Goal: Feedback & Contribution: Contribute content

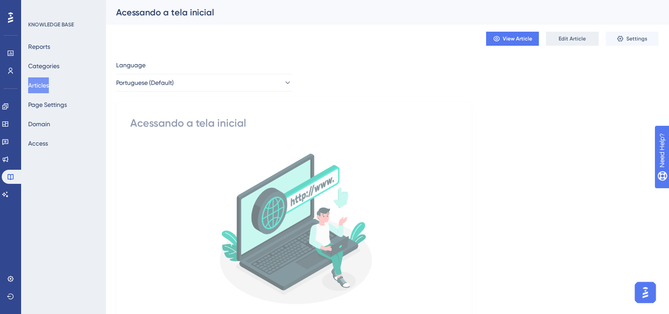
click at [564, 42] on span "Edit Article" at bounding box center [571, 38] width 27 height 7
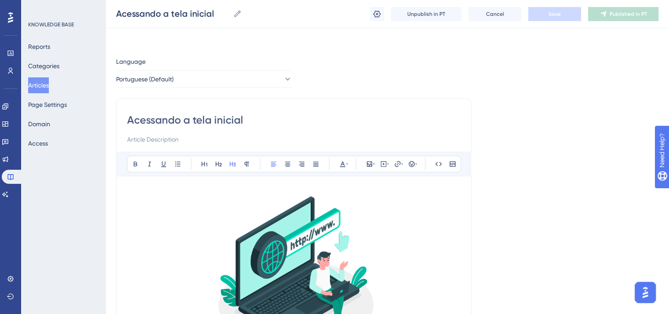
scroll to position [718, 0]
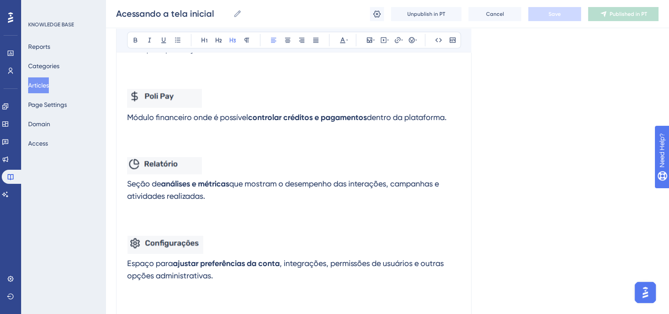
click at [256, 145] on h3 at bounding box center [293, 140] width 333 height 23
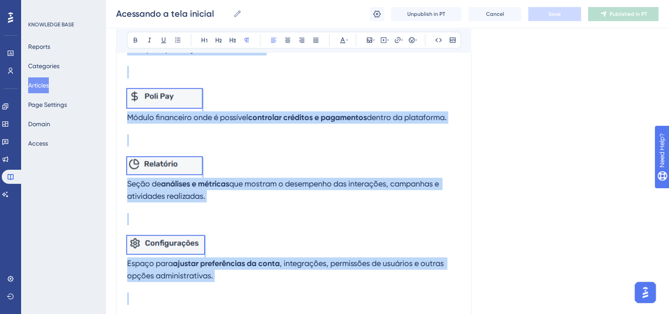
copy div "Ao entrar na Poli, você encontrará no menu lateral esquerdo os ícones que repre…"
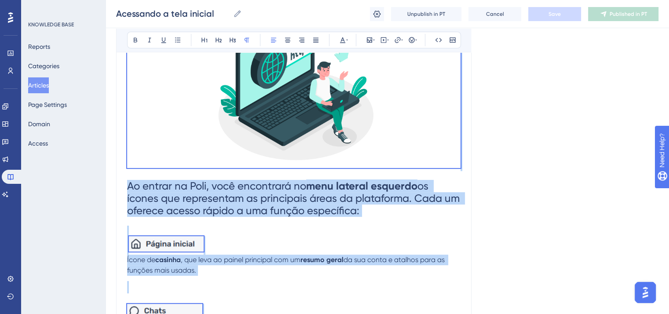
scroll to position [0, 0]
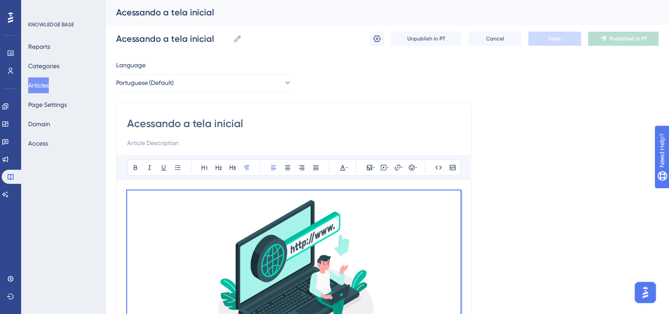
copy div "Ao entrar na Poli, você encontrará no menu lateral esquerdo os ícones que repre…"
click at [157, 83] on span "Portuguese (Default)" at bounding box center [146, 82] width 58 height 11
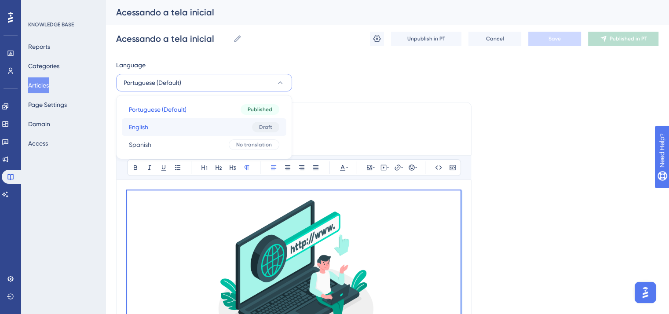
click at [164, 127] on button "English English Draft" at bounding box center [204, 127] width 164 height 18
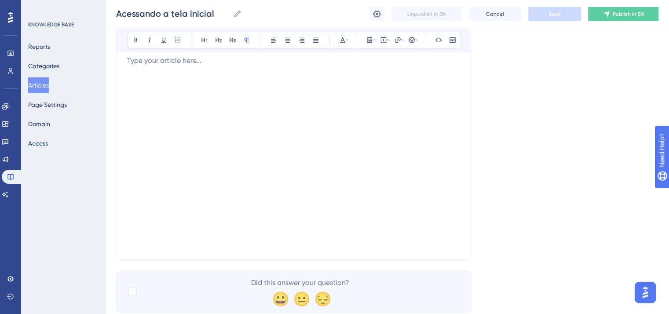
scroll to position [132, 0]
click at [132, 290] on div at bounding box center [132, 291] width 9 height 9
checkbox input "true"
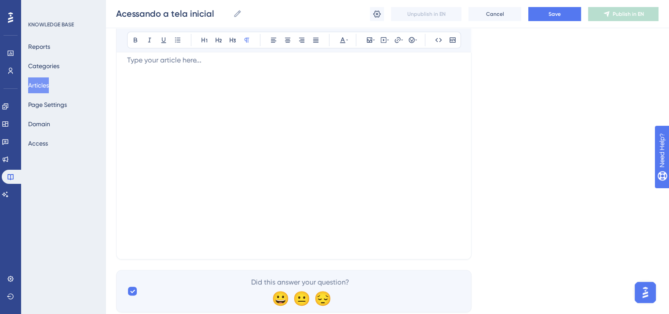
scroll to position [0, 0]
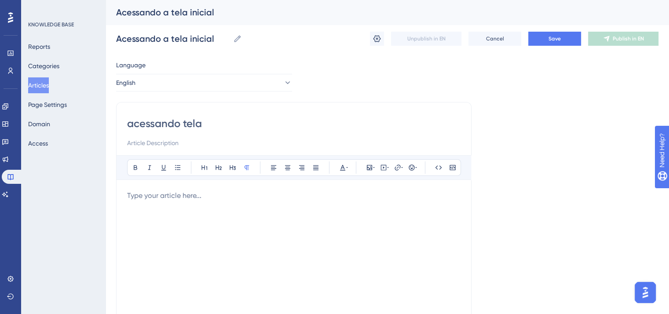
click at [247, 240] on div at bounding box center [293, 286] width 333 height 193
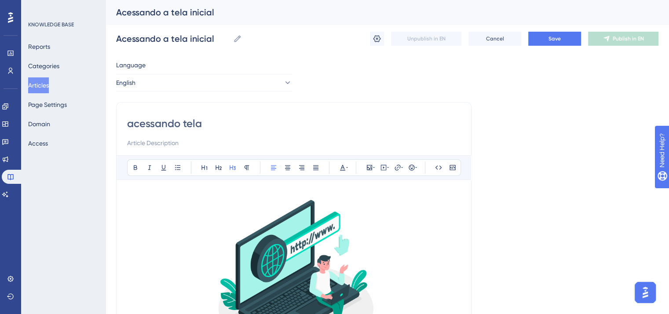
click at [182, 122] on input "acessando tela" at bounding box center [293, 124] width 333 height 14
paste input "Accessing the Home Screen"
click at [204, 122] on input "Accessing the Home Screen" at bounding box center [293, 124] width 333 height 14
drag, startPoint x: 204, startPoint y: 122, endPoint x: 199, endPoint y: 122, distance: 4.9
click at [199, 122] on input "Accessing the Home Screen" at bounding box center [293, 124] width 333 height 14
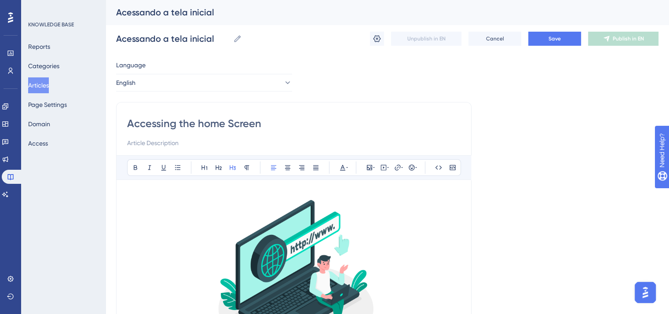
click at [229, 122] on input "Accessing the home Screen" at bounding box center [293, 124] width 333 height 14
type input "Accessing the home screen"
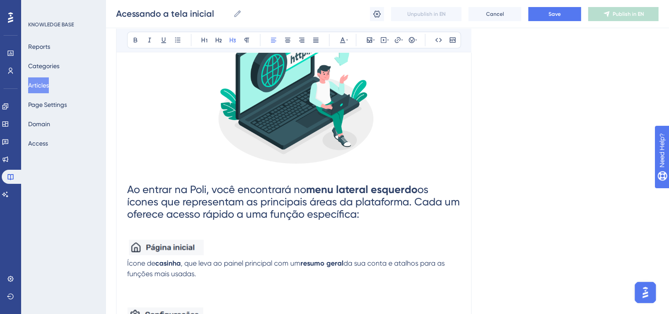
scroll to position [264, 0]
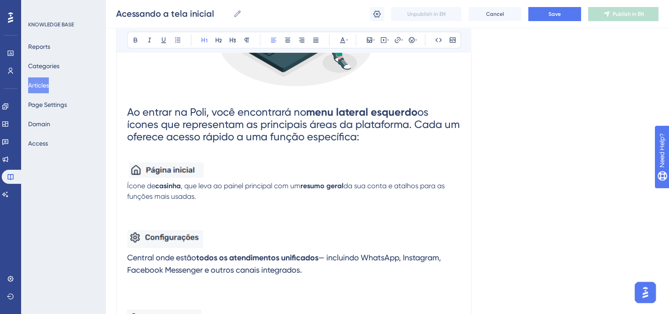
drag, startPoint x: 387, startPoint y: 138, endPoint x: 127, endPoint y: 106, distance: 261.4
click at [127, 106] on h1 "Ao entrar na Poli, você encontrará no menu lateral esquerdo os ícones que repre…" at bounding box center [293, 124] width 333 height 55
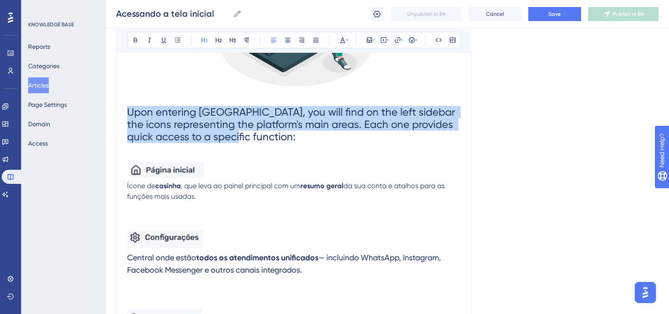
drag, startPoint x: 244, startPoint y: 136, endPoint x: 96, endPoint y: 115, distance: 150.2
click at [106, 115] on div "Performance Users Engagement Widgets Feedback Product Updates Knowledge Base AI…" at bounding box center [387, 318] width 563 height 1165
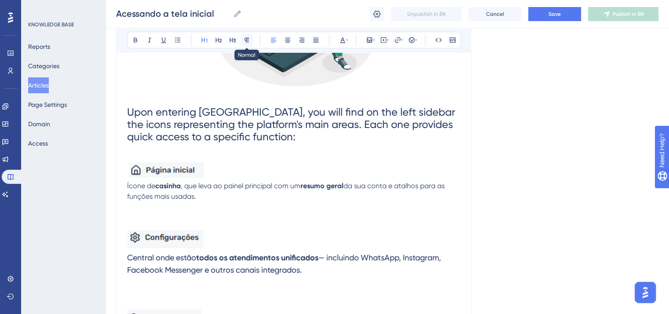
click at [243, 38] on icon at bounding box center [246, 39] width 7 height 7
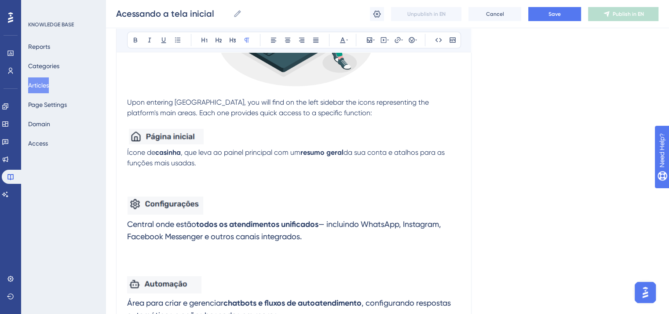
click at [352, 120] on p at bounding box center [293, 123] width 333 height 11
click at [128, 102] on span "Upon entering Poli, you will find on the left sidebar the icons representing th…" at bounding box center [278, 107] width 303 height 19
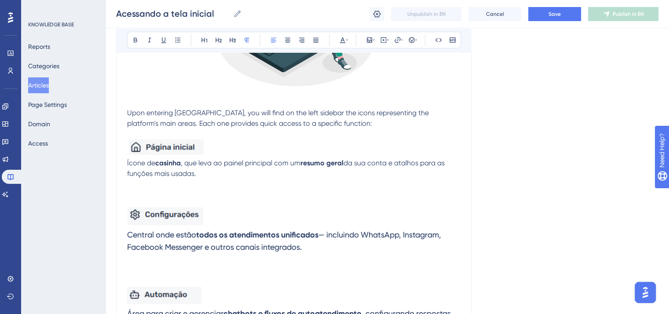
click at [178, 146] on img at bounding box center [166, 146] width 75 height 15
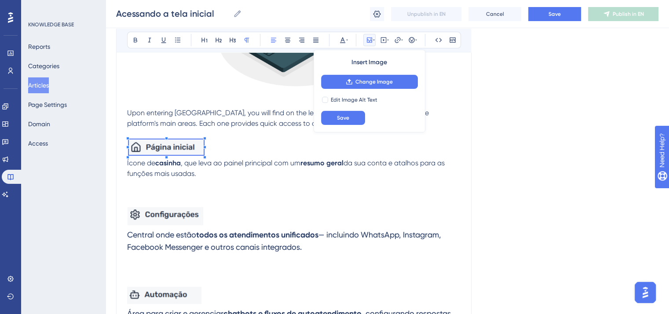
click at [206, 148] on div at bounding box center [204, 147] width 3 height 3
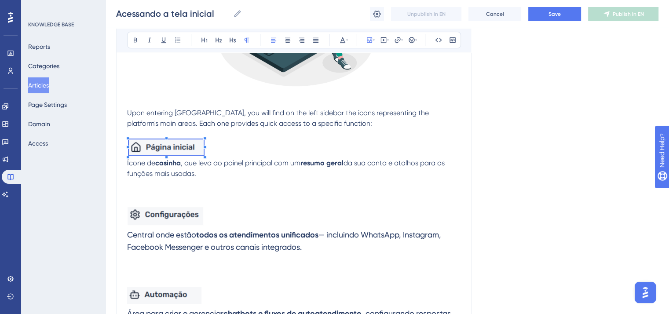
click at [206, 148] on div at bounding box center [204, 147] width 3 height 3
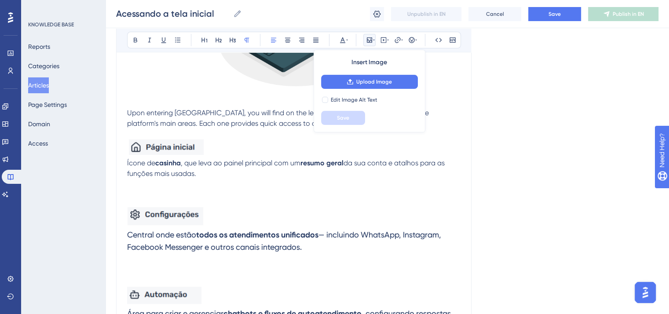
click at [167, 148] on img at bounding box center [166, 146] width 75 height 15
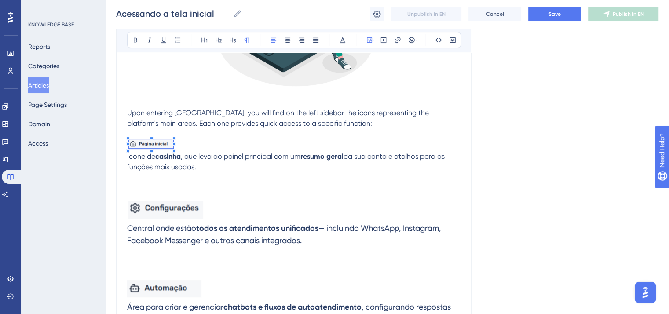
click at [141, 146] on span at bounding box center [151, 145] width 44 height 12
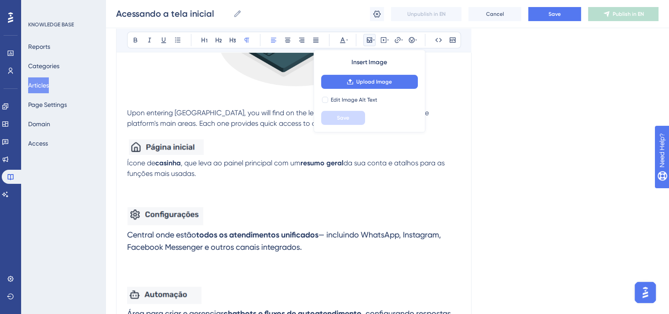
click at [194, 175] on span "da sua conta e atalhos para as funções mais usadas." at bounding box center [286, 168] width 319 height 19
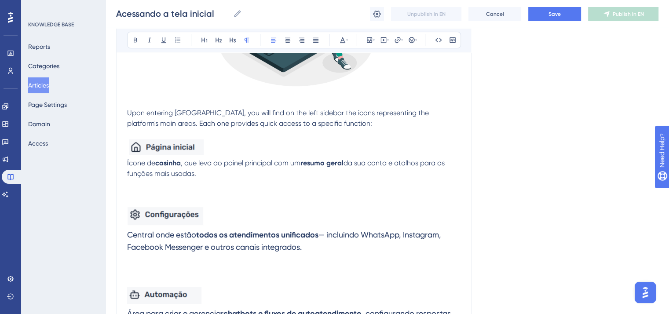
drag, startPoint x: 200, startPoint y: 174, endPoint x: 124, endPoint y: 166, distance: 76.1
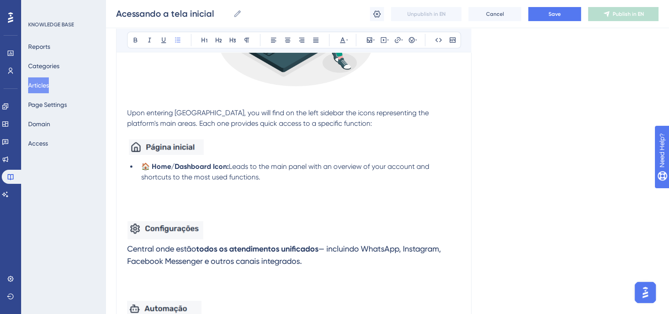
click at [141, 166] on li "🏠 Home/Dashboard Icon: Leads to the main panel with an overview of your account…" at bounding box center [299, 171] width 323 height 21
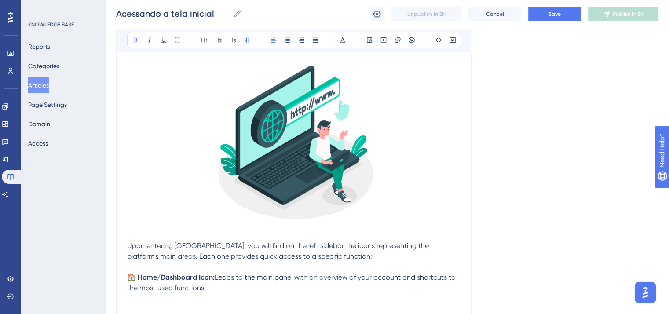
scroll to position [175, 0]
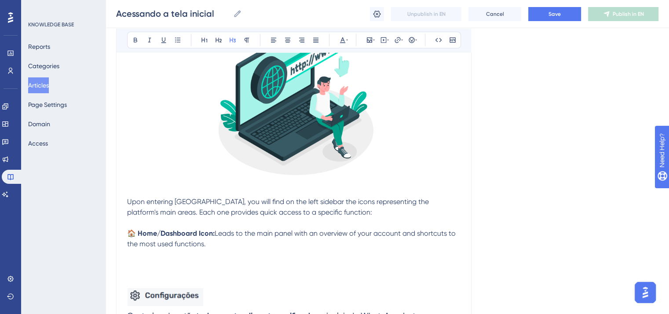
click at [148, 266] on h3 at bounding box center [293, 271] width 333 height 23
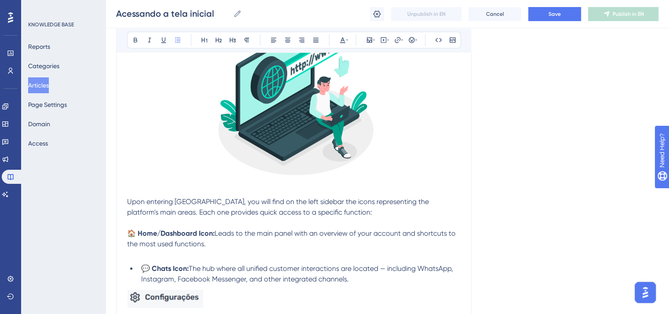
click at [144, 269] on strong "💬 Chats Icon:" at bounding box center [164, 268] width 47 height 8
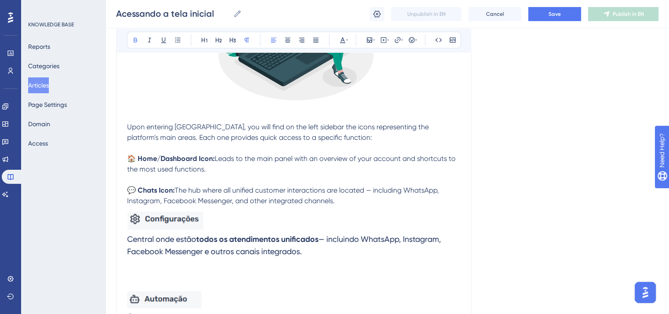
scroll to position [263, 0]
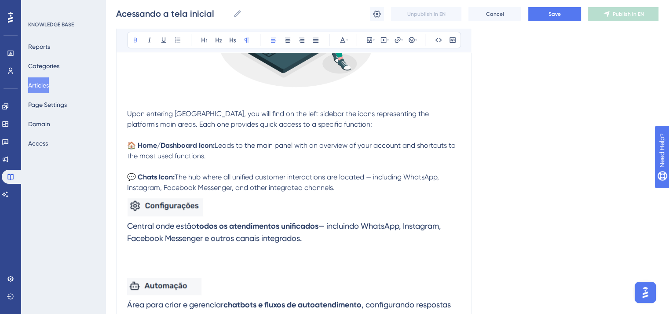
click at [364, 192] on p "💬 Chats Icon: The hub where all unified customer interactions are located — inc…" at bounding box center [293, 182] width 333 height 21
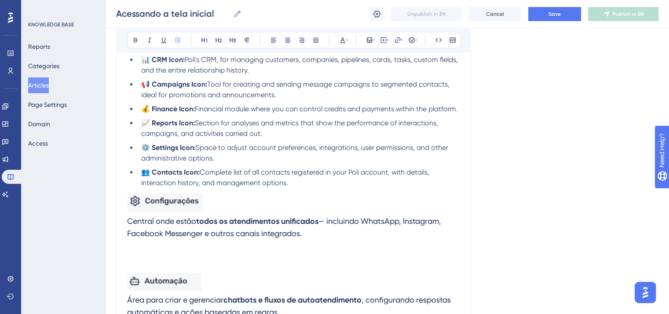
scroll to position [352, 0]
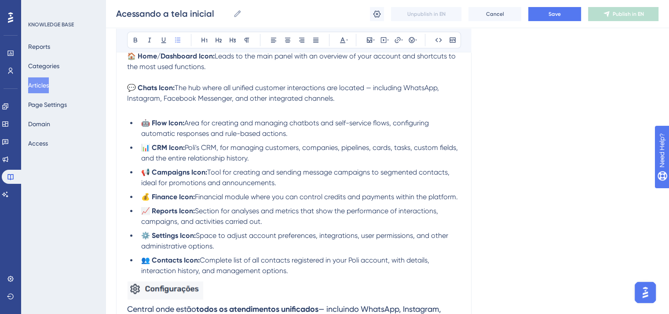
drag, startPoint x: 295, startPoint y: 271, endPoint x: 116, endPoint y: 114, distance: 238.0
click at [116, 114] on div "Accessing the home screen Bold Italic Underline Bullet Point Heading 1 Heading …" at bounding box center [293, 316] width 355 height 1140
click at [175, 40] on icon at bounding box center [177, 39] width 5 height 5
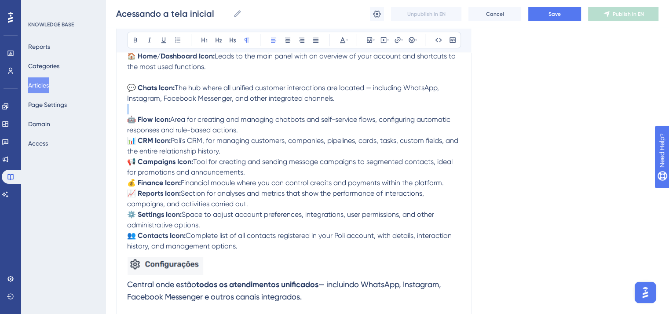
click at [278, 133] on p "🤖 Flow Icon: Area for creating and managing chatbots and self-service flows, co…" at bounding box center [293, 124] width 333 height 21
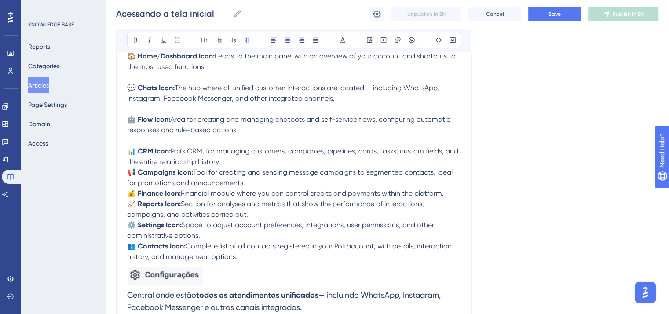
click at [278, 162] on p "📊 CRM Icon: Poli's CRM, for managing customers, companies, pipelines, cards, ta…" at bounding box center [293, 156] width 333 height 21
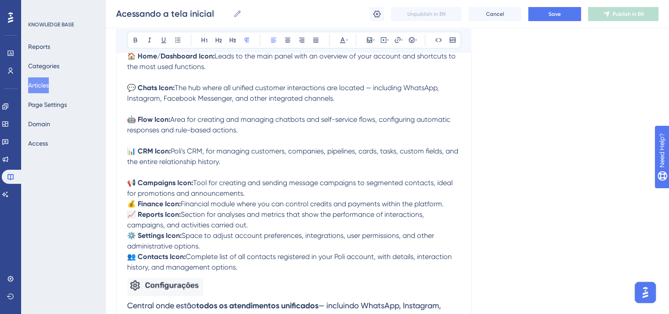
click at [252, 195] on p "📢 Campaigns Icon: Tool for creating and sending message campaigns to segmented …" at bounding box center [293, 188] width 333 height 21
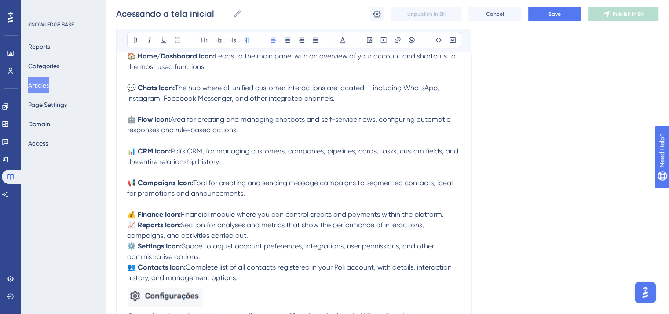
click at [448, 215] on p "💰 Finance Icon: Financial module where you can control credits and payments wit…" at bounding box center [293, 214] width 333 height 11
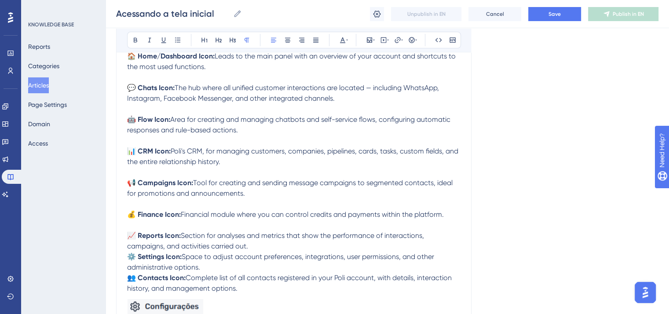
click at [258, 249] on p "📈 Reports Icon: Section for analyses and metrics that show the performance of i…" at bounding box center [293, 240] width 333 height 21
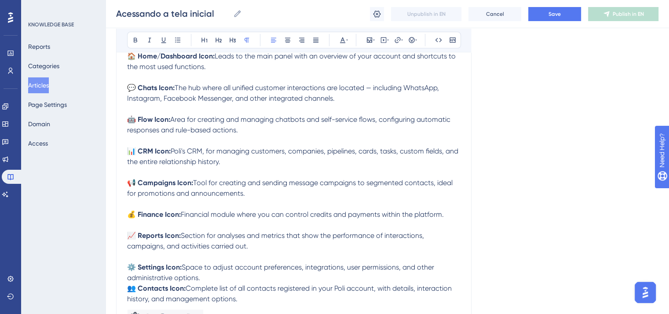
click at [227, 280] on p "⚙️ Settings Icon: Space to adjust account preferences, integrations, user permi…" at bounding box center [293, 272] width 333 height 21
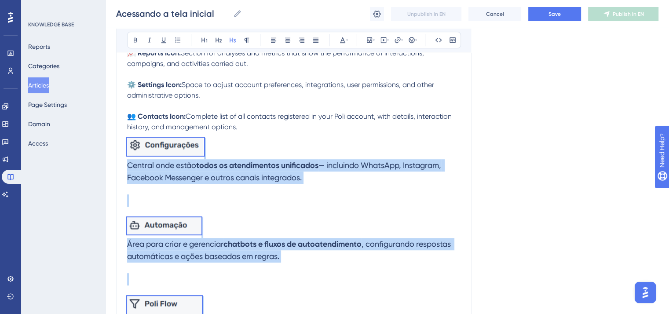
scroll to position [519, 0]
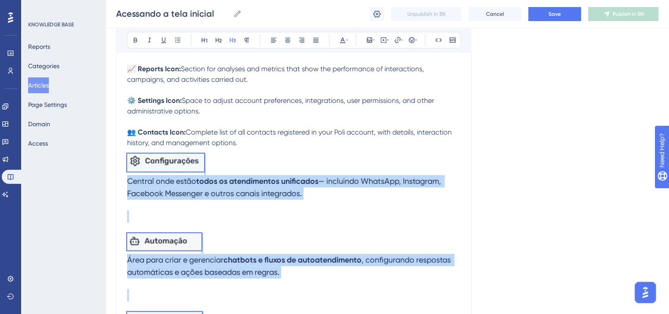
drag, startPoint x: 331, startPoint y: 210, endPoint x: 113, endPoint y: 164, distance: 222.0
click at [113, 164] on div "Performance Users Engagement Widgets Feedback Product Updates Knowledge Base AI…" at bounding box center [387, 153] width 563 height 1344
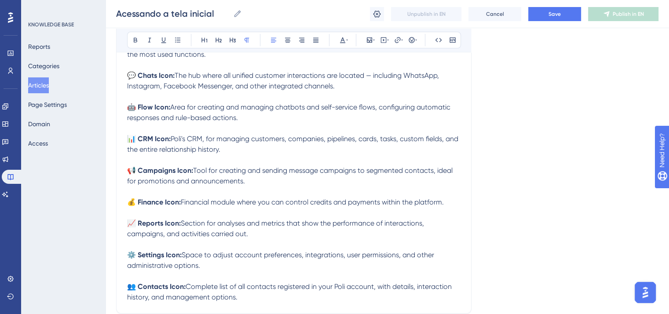
scroll to position [359, 0]
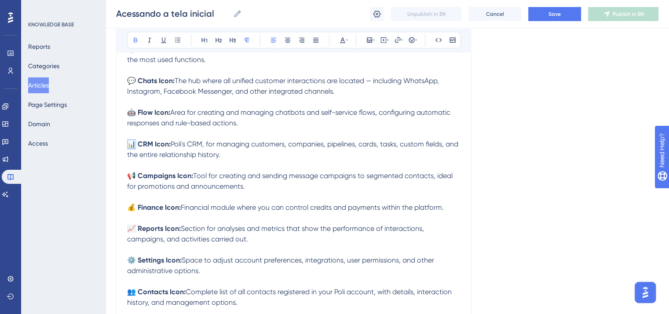
drag, startPoint x: 135, startPoint y: 143, endPoint x: 121, endPoint y: 143, distance: 14.1
click at [121, 143] on div "Accessing the home screen Bold Italic Underline Bullet Point Heading 1 Heading …" at bounding box center [293, 28] width 355 height 579
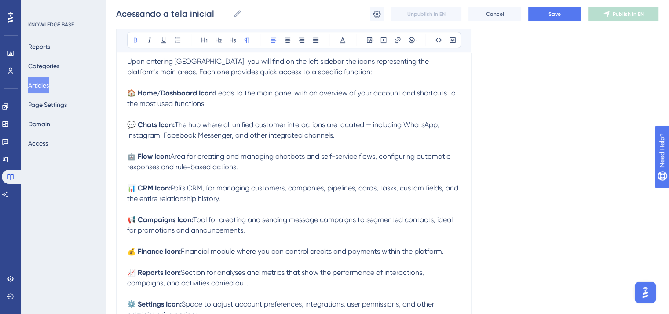
scroll to position [271, 0]
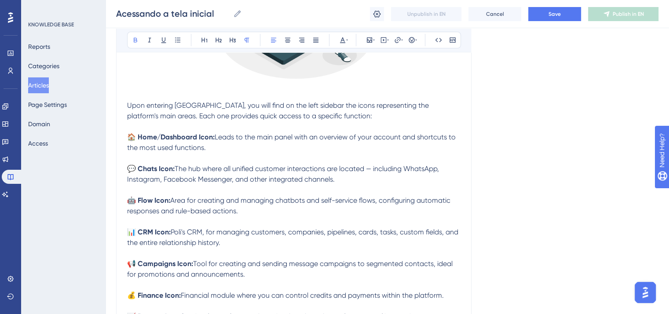
click at [137, 135] on strong "🏠 Home/Dashboard Icon:" at bounding box center [170, 137] width 87 height 8
drag, startPoint x: 137, startPoint y: 135, endPoint x: 129, endPoint y: 136, distance: 7.5
click at [129, 136] on strong "🏠 Home/Dashboard Icon:" at bounding box center [170, 137] width 87 height 8
click at [369, 39] on icon at bounding box center [369, 39] width 7 height 7
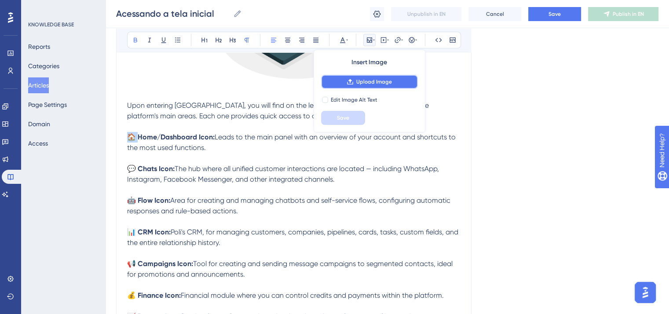
click at [359, 84] on span "Upload Image" at bounding box center [374, 81] width 36 height 7
click at [382, 83] on span "Upload Image" at bounding box center [374, 81] width 36 height 7
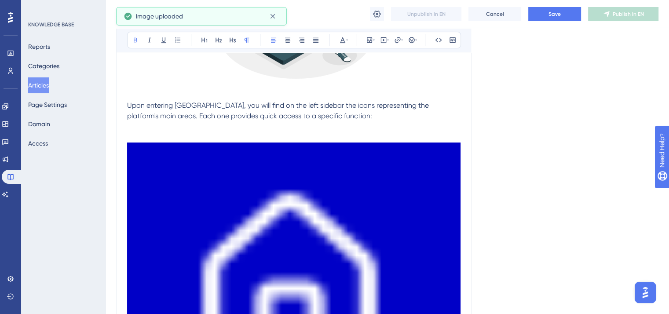
scroll to position [535, 0]
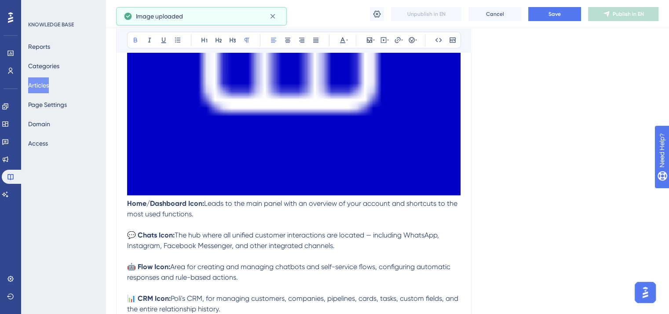
click at [415, 153] on img at bounding box center [293, 37] width 333 height 317
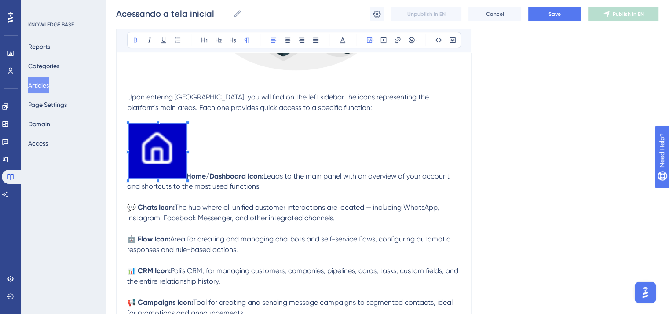
scroll to position [262, 0]
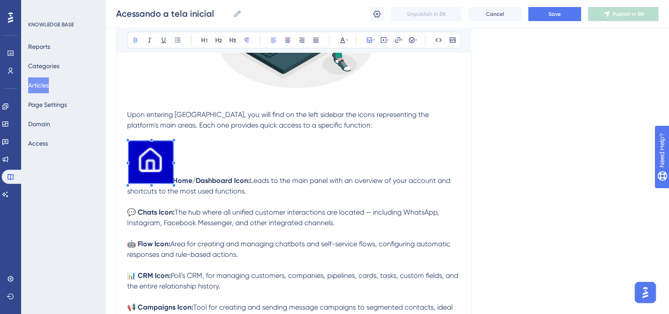
click at [152, 168] on span at bounding box center [151, 163] width 44 height 45
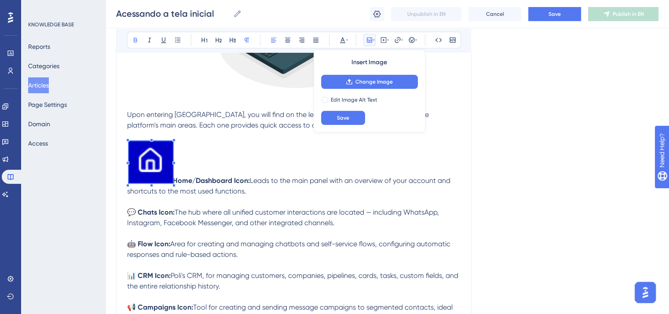
click at [145, 165] on span at bounding box center [151, 163] width 44 height 45
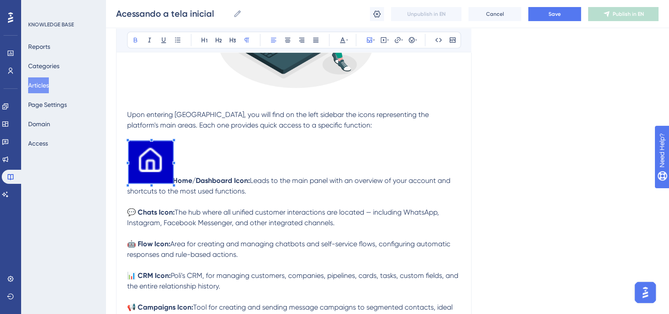
click at [150, 157] on span at bounding box center [151, 163] width 44 height 45
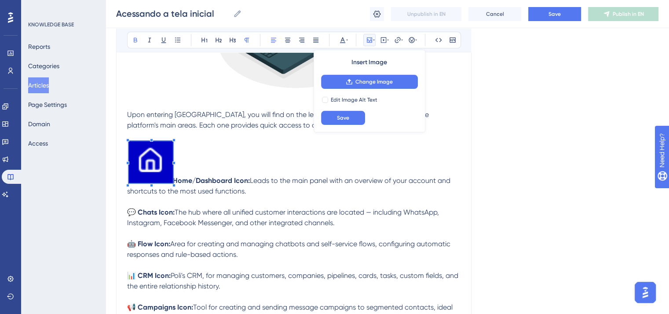
click at [204, 168] on p "Home/Dashboard Icon: Leads to the main panel with an overview of your account a…" at bounding box center [293, 168] width 333 height 55
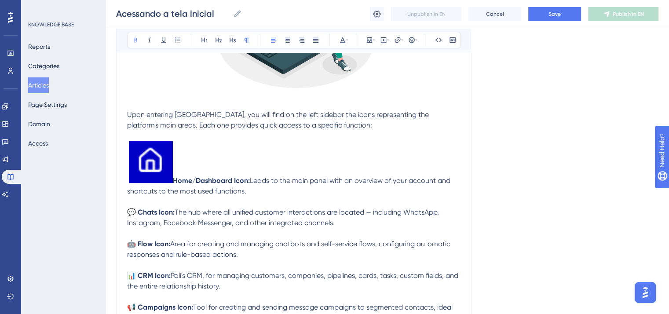
click at [171, 182] on img at bounding box center [151, 162] width 44 height 42
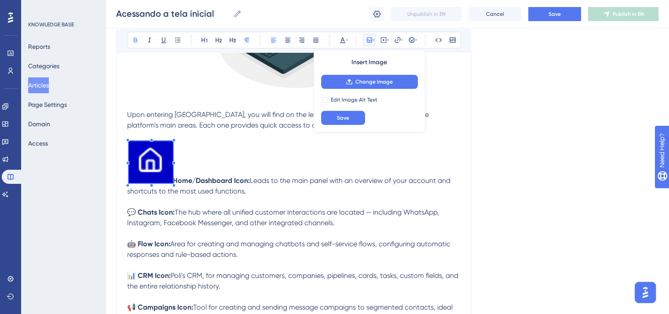
click at [163, 171] on span at bounding box center [151, 163] width 44 height 45
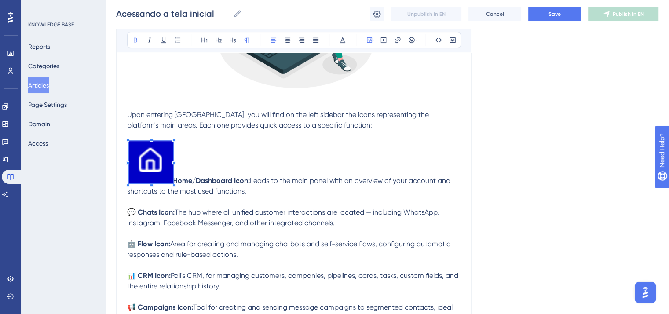
click at [158, 168] on span at bounding box center [151, 163] width 44 height 45
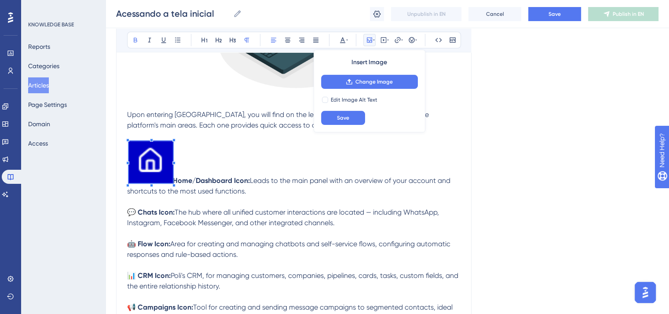
click at [155, 159] on span at bounding box center [151, 163] width 44 height 45
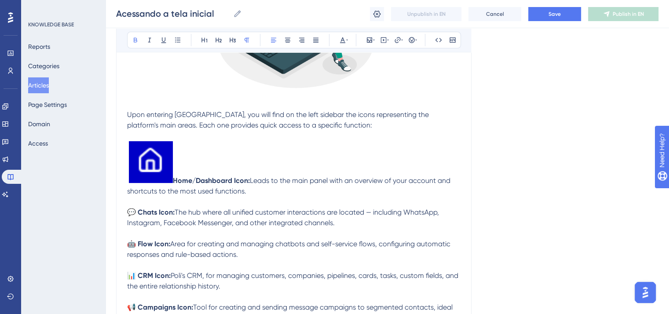
click at [176, 178] on strong "Home/Dashboard Icon:" at bounding box center [211, 180] width 77 height 8
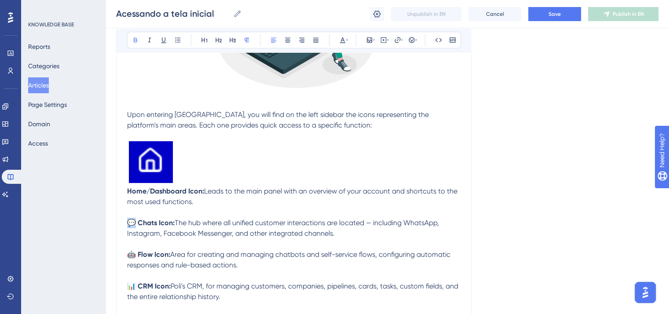
drag, startPoint x: 134, startPoint y: 223, endPoint x: 124, endPoint y: 222, distance: 9.3
click at [124, 222] on div "Accessing the home screen Bold Italic Underline Bullet Point Heading 1 Heading …" at bounding box center [293, 148] width 355 height 624
click at [368, 38] on icon at bounding box center [369, 39] width 7 height 7
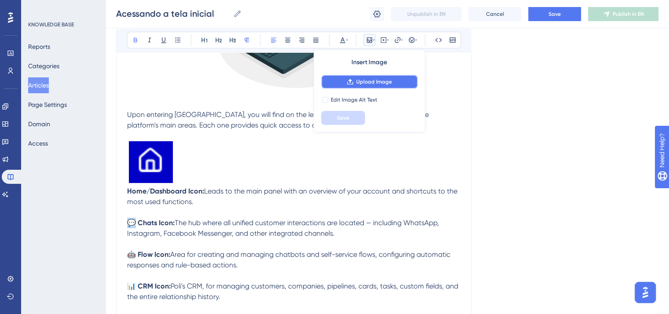
click at [371, 83] on span "Upload Image" at bounding box center [374, 81] width 36 height 7
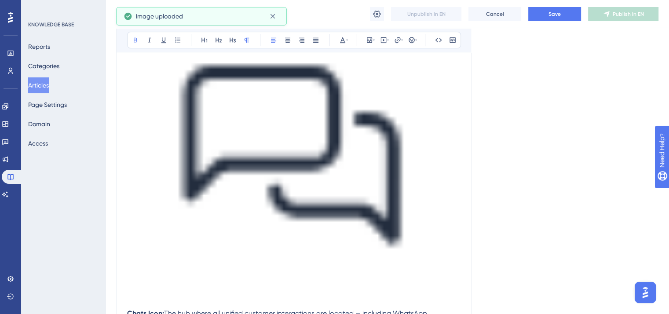
scroll to position [526, 0]
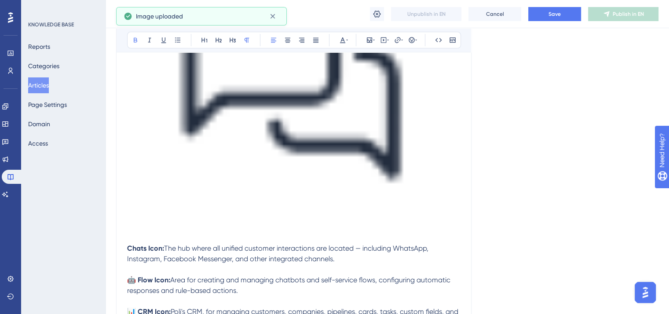
click at [345, 176] on img at bounding box center [293, 97] width 333 height 287
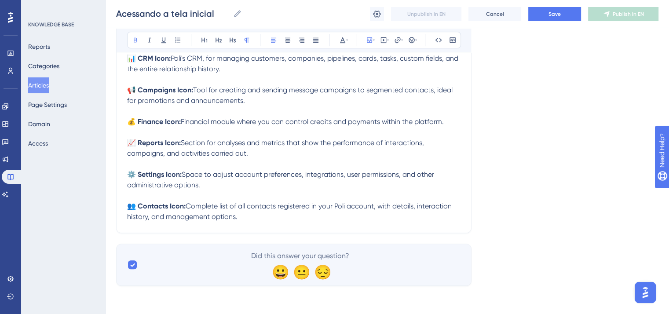
scroll to position [522, 0]
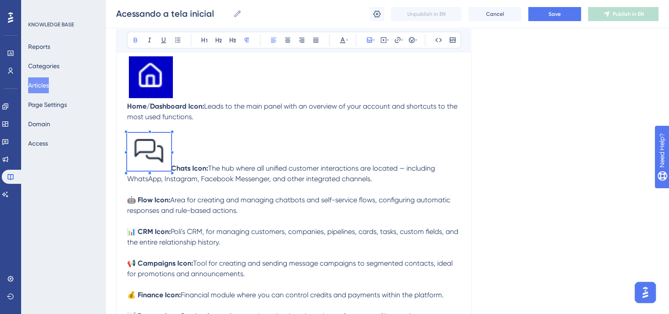
scroll to position [346, 0]
click at [148, 148] on span at bounding box center [149, 153] width 44 height 41
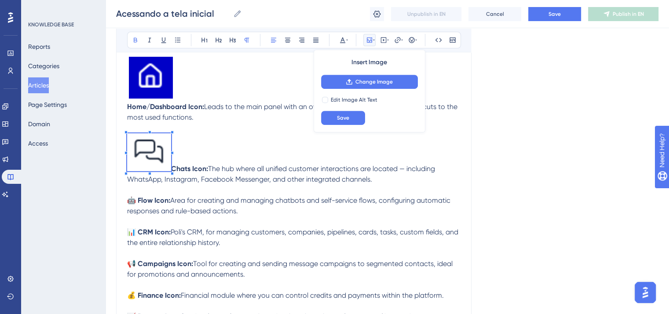
click at [155, 160] on span at bounding box center [149, 153] width 44 height 41
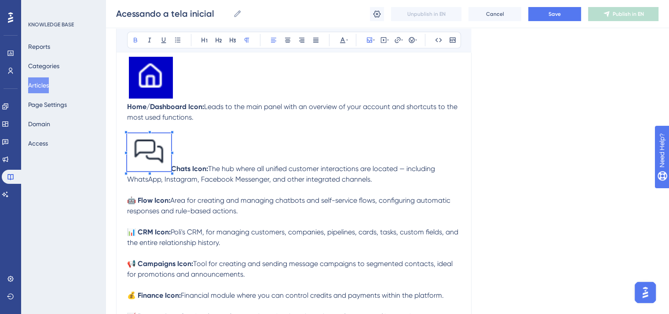
click at [186, 160] on p "Chats Icon: The hub where all unified customer interactions are located — inclu…" at bounding box center [293, 158] width 333 height 51
click at [175, 167] on strong "Chats Icon:" at bounding box center [189, 168] width 37 height 8
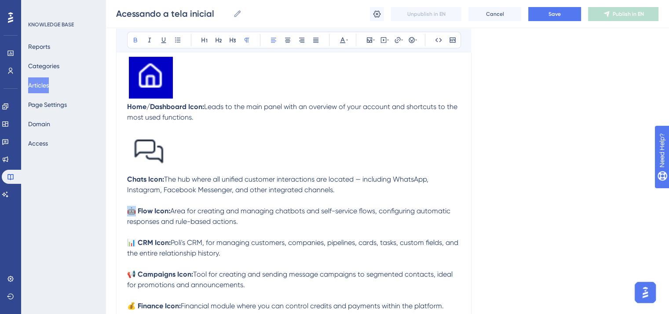
drag, startPoint x: 137, startPoint y: 210, endPoint x: 125, endPoint y: 210, distance: 11.9
click at [125, 210] on div "Accessing the home screen Bold Italic Underline Bullet Point Heading 1 Heading …" at bounding box center [293, 84] width 355 height 665
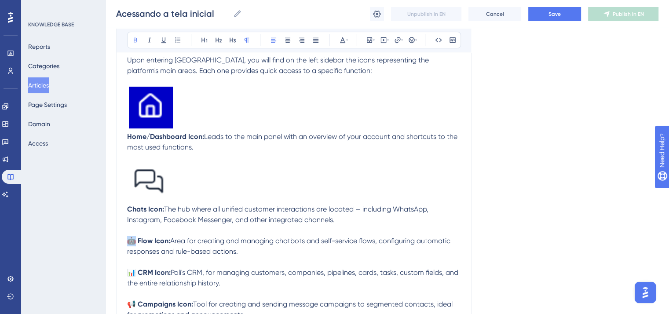
scroll to position [313, 0]
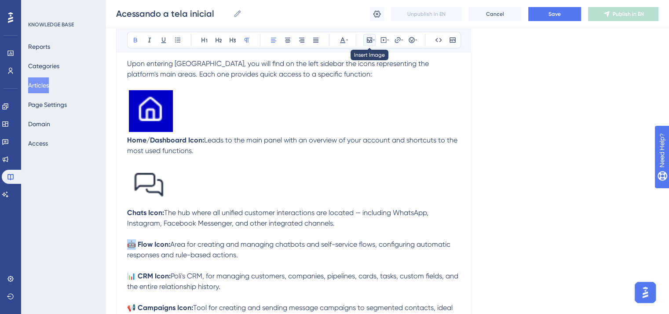
click at [367, 38] on icon at bounding box center [369, 39] width 5 height 5
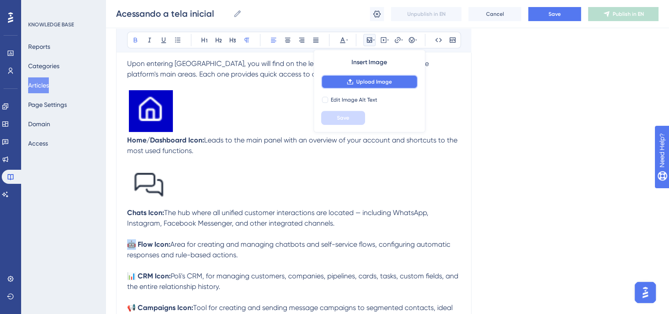
click at [364, 82] on span "Upload Image" at bounding box center [374, 81] width 36 height 7
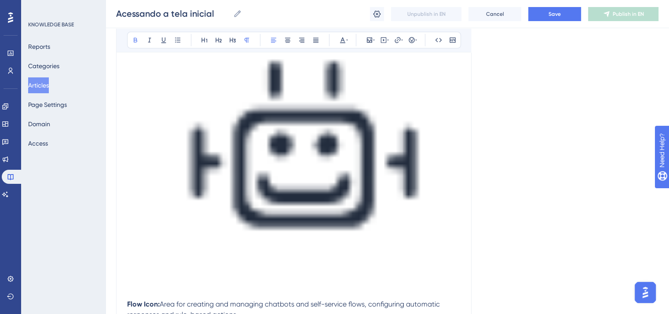
scroll to position [396, 0]
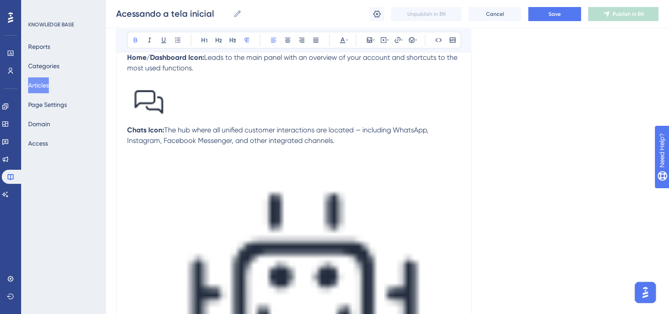
click at [366, 37] on icon at bounding box center [369, 39] width 7 height 7
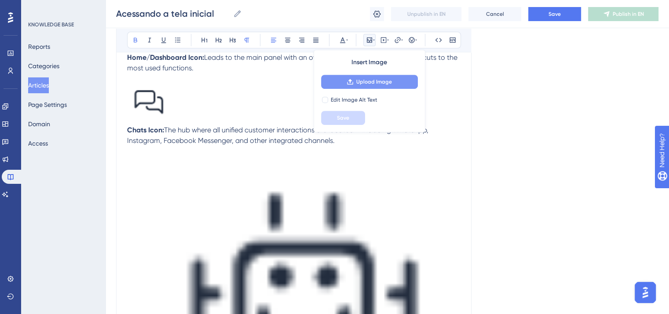
click at [373, 78] on span "Upload Image" at bounding box center [374, 81] width 36 height 7
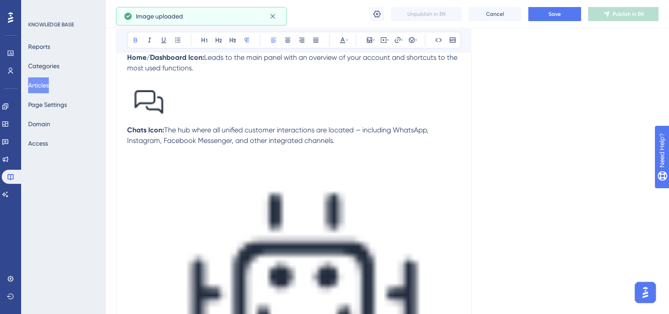
click at [142, 165] on div at bounding box center [293, 294] width 333 height 275
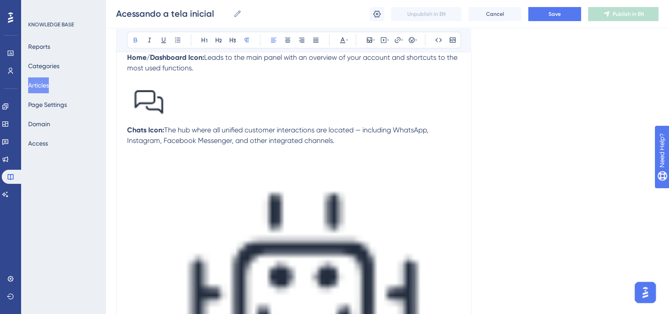
click at [140, 163] on div at bounding box center [293, 294] width 333 height 275
drag, startPoint x: 140, startPoint y: 163, endPoint x: 159, endPoint y: 160, distance: 19.1
click at [159, 160] on div at bounding box center [293, 294] width 333 height 275
click at [164, 160] on div at bounding box center [293, 294] width 333 height 275
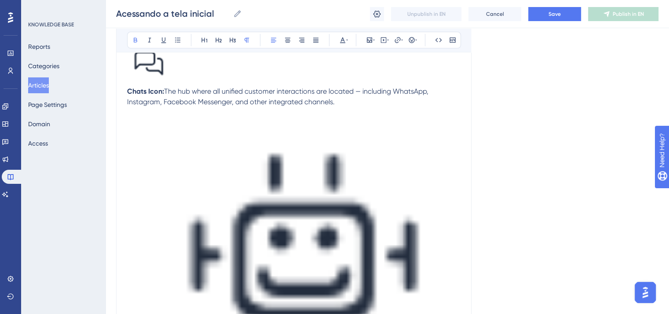
scroll to position [440, 0]
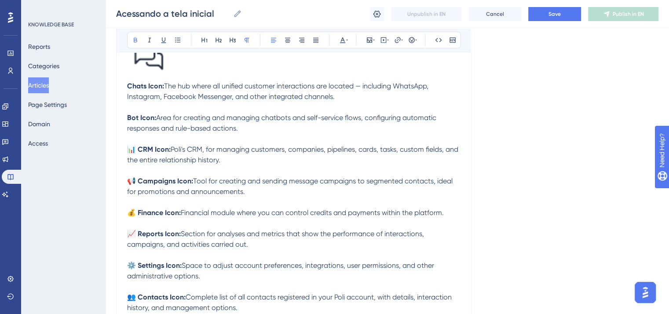
click at [128, 117] on strong "Bot Icon:" at bounding box center [141, 117] width 29 height 8
click at [371, 37] on icon at bounding box center [369, 39] width 7 height 7
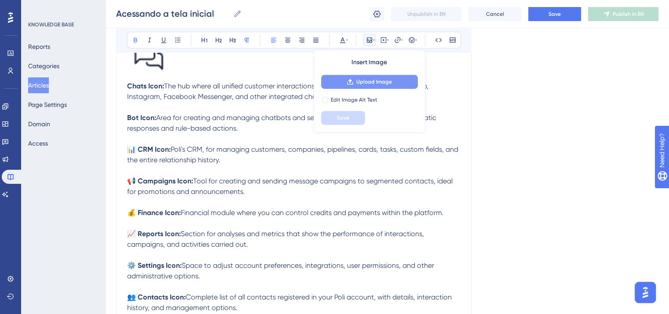
click at [384, 85] on span "Upload Image" at bounding box center [374, 81] width 36 height 7
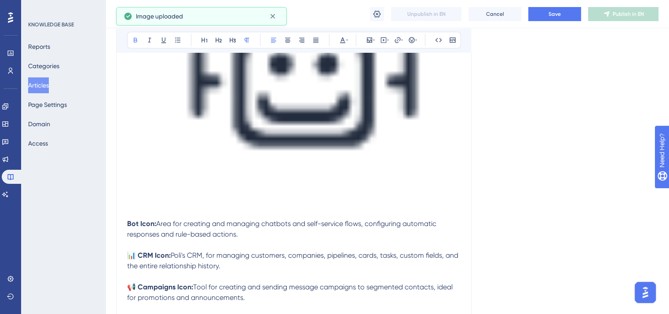
scroll to position [616, 0]
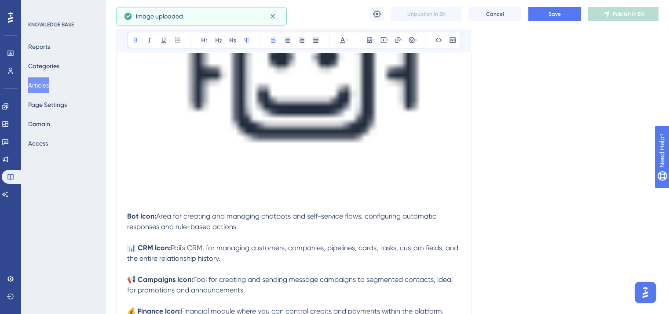
click at [358, 152] on img at bounding box center [293, 73] width 333 height 272
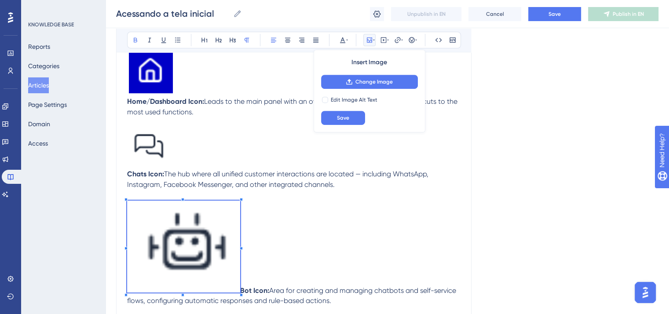
scroll to position [440, 0]
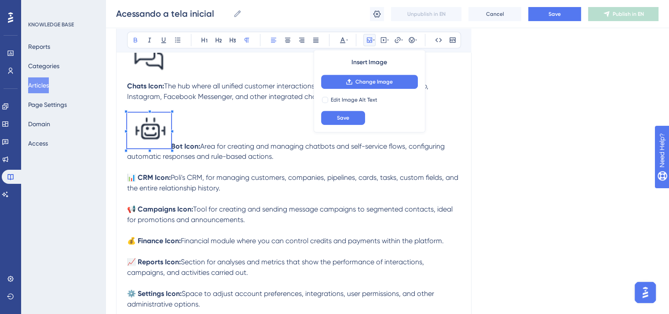
click at [145, 142] on span at bounding box center [149, 132] width 44 height 39
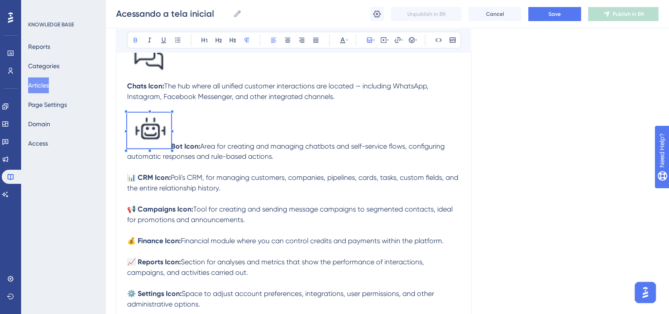
click at [178, 148] on strong "Bot Icon:" at bounding box center [185, 146] width 29 height 8
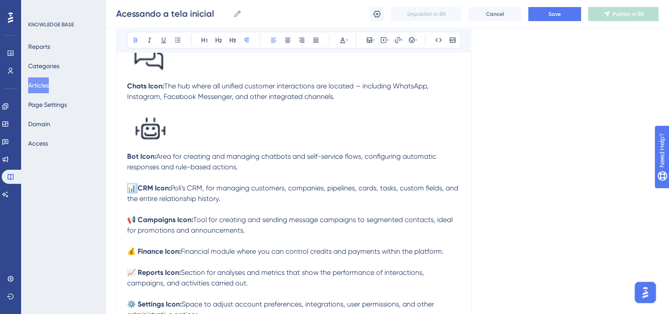
drag, startPoint x: 139, startPoint y: 191, endPoint x: 127, endPoint y: 188, distance: 11.8
click at [127, 188] on strong "📊 CRM Icon:" at bounding box center [149, 188] width 44 height 8
click at [368, 41] on icon at bounding box center [369, 39] width 5 height 5
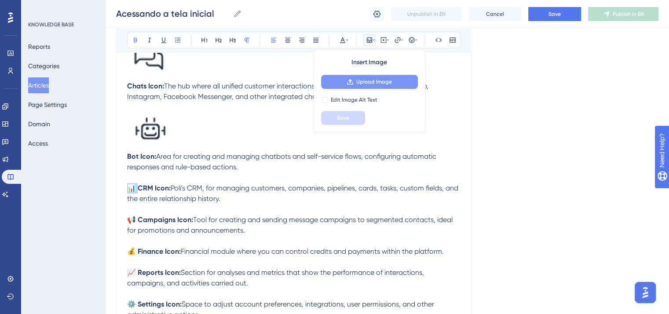
click at [357, 85] on span "Upload Image" at bounding box center [374, 81] width 36 height 7
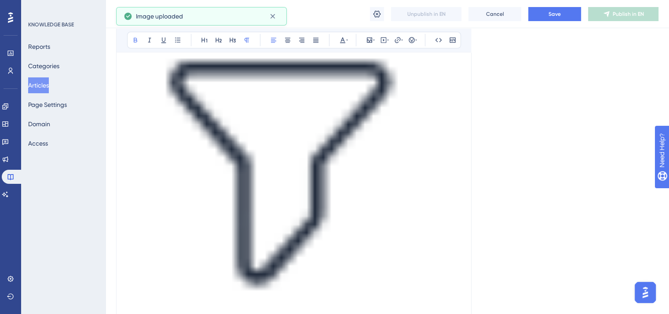
scroll to position [703, 0]
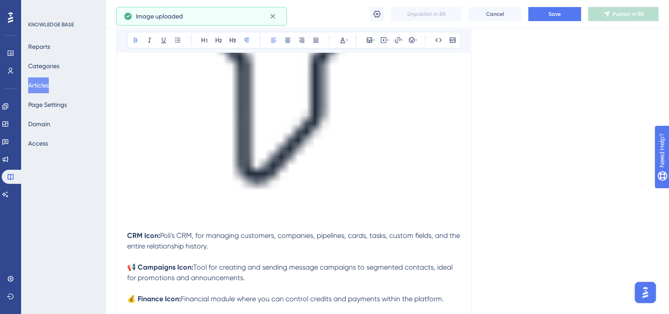
click at [326, 148] on img at bounding box center [293, 73] width 333 height 308
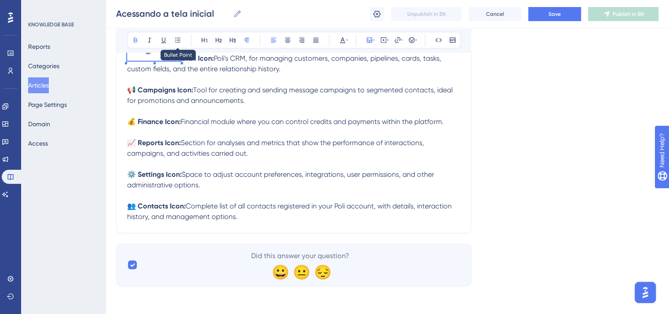
scroll to position [605, 0]
click at [172, 54] on strong "CRM Icon:" at bounding box center [187, 58] width 33 height 8
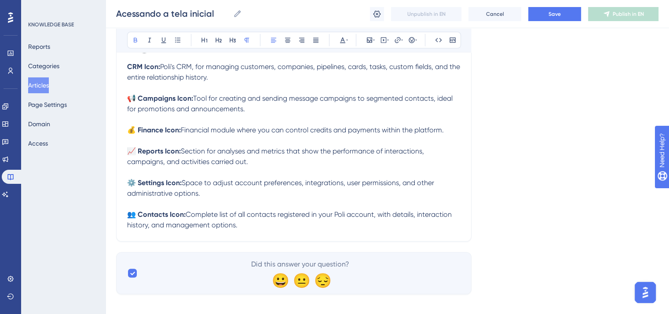
scroll to position [616, 0]
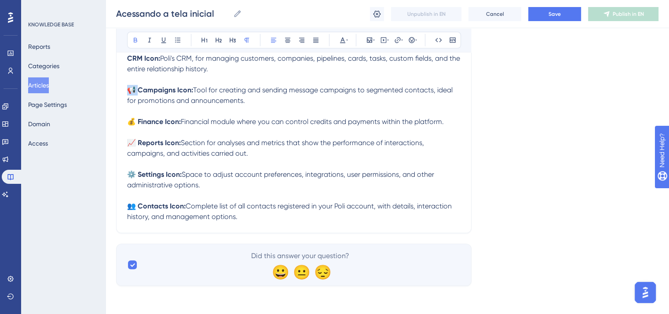
drag, startPoint x: 138, startPoint y: 88, endPoint x: 122, endPoint y: 86, distance: 16.0
click at [366, 40] on icon at bounding box center [369, 39] width 7 height 7
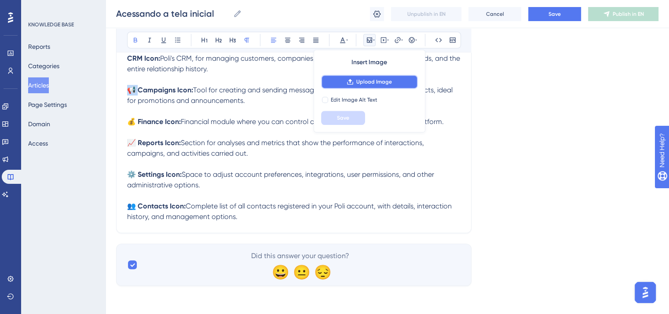
click at [377, 80] on span "Upload Image" at bounding box center [374, 81] width 36 height 7
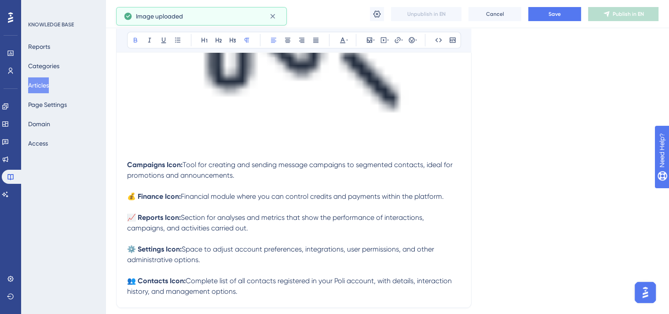
scroll to position [880, 0]
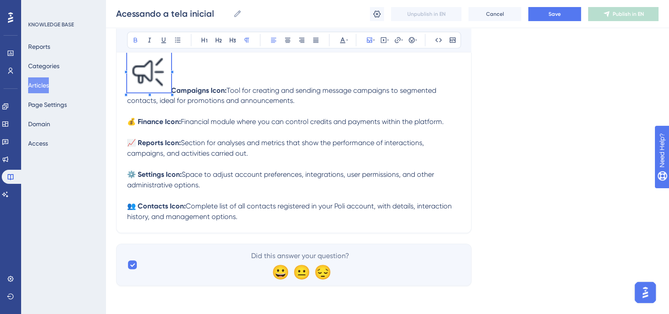
scroll to position [651, 0]
click at [173, 87] on strong "Campaigns Icon:" at bounding box center [198, 90] width 55 height 8
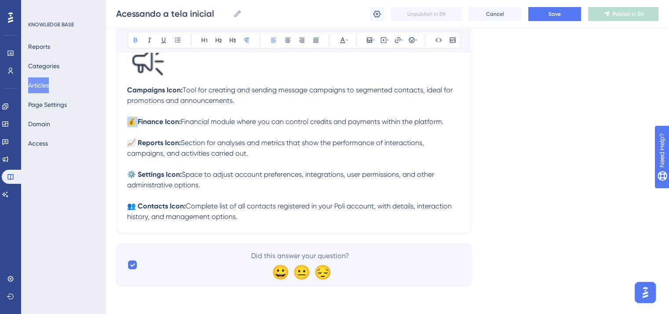
drag, startPoint x: 140, startPoint y: 122, endPoint x: 120, endPoint y: 119, distance: 20.0
click at [371, 36] on icon at bounding box center [369, 39] width 7 height 7
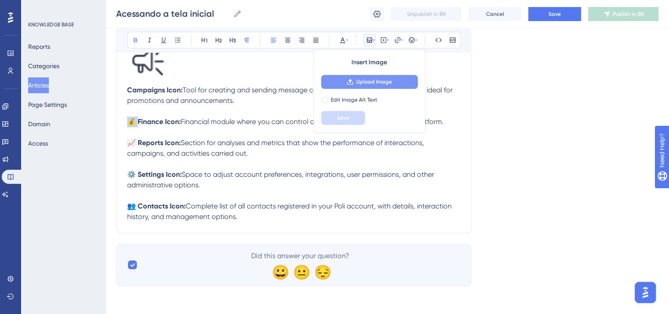
click at [379, 82] on span "Upload Image" at bounding box center [374, 81] width 36 height 7
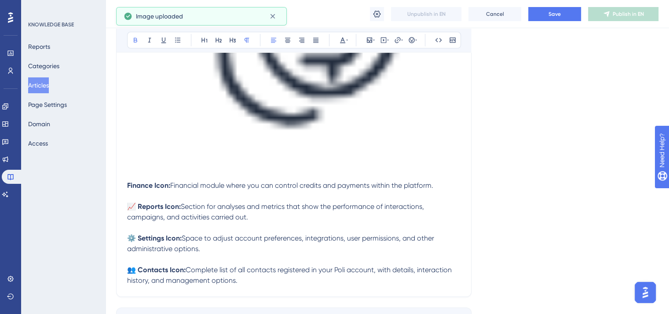
scroll to position [882, 0]
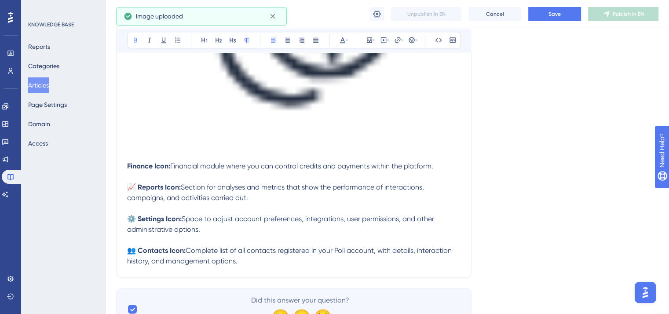
click at [357, 96] on img at bounding box center [293, 26] width 333 height 264
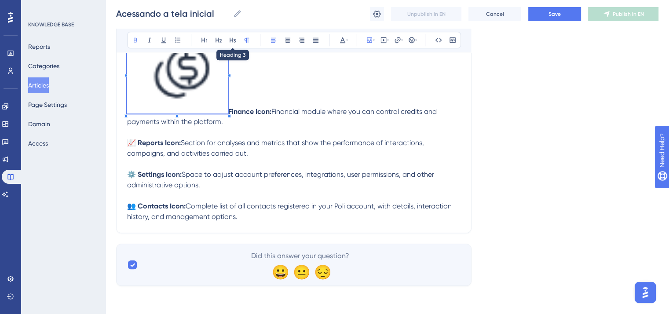
scroll to position [700, 0]
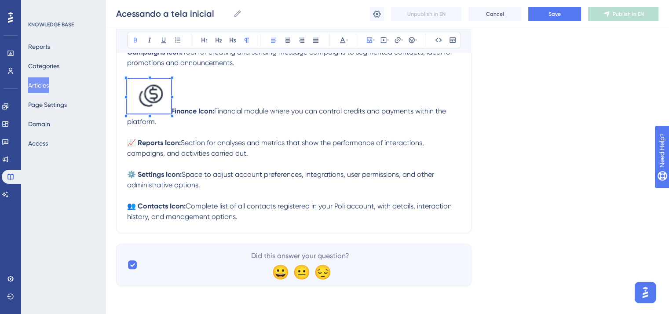
click at [172, 107] on strong "Finance Icon:" at bounding box center [192, 111] width 43 height 8
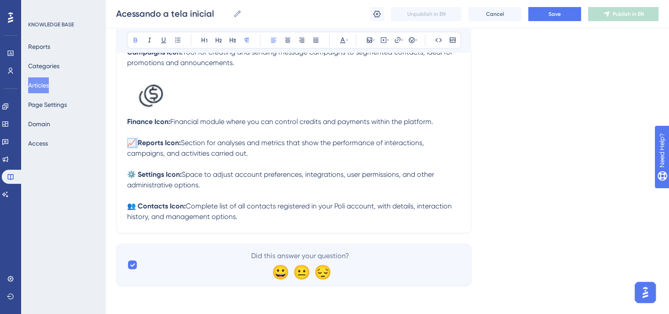
drag, startPoint x: 138, startPoint y: 143, endPoint x: 127, endPoint y: 142, distance: 11.1
click at [369, 40] on icon at bounding box center [369, 39] width 7 height 7
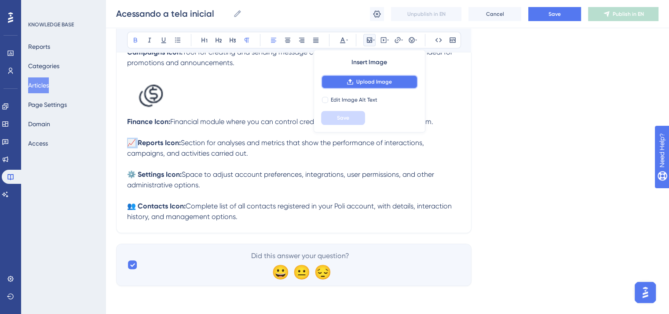
click at [369, 79] on span "Upload Image" at bounding box center [374, 81] width 36 height 7
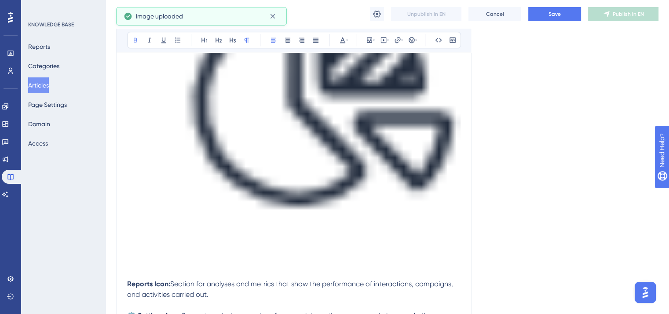
scroll to position [920, 0]
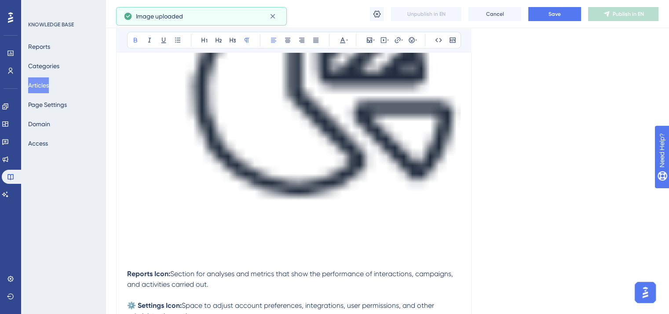
click at [411, 199] on img at bounding box center [293, 90] width 333 height 351
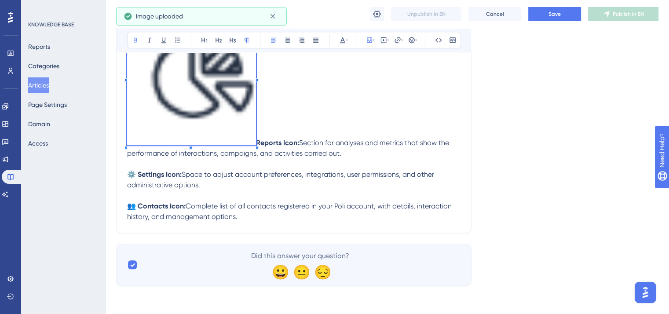
scroll to position [739, 0]
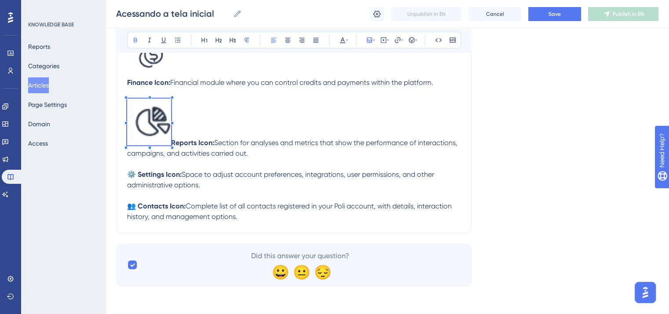
click at [172, 139] on strong "Reports Icon:" at bounding box center [192, 142] width 43 height 8
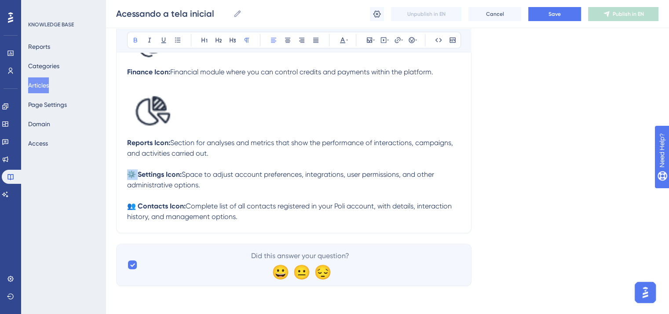
drag, startPoint x: 138, startPoint y: 175, endPoint x: 128, endPoint y: 175, distance: 10.6
click at [128, 175] on strong "⚙️ Settings Icon:" at bounding box center [154, 174] width 55 height 8
click at [370, 42] on icon at bounding box center [369, 39] width 5 height 5
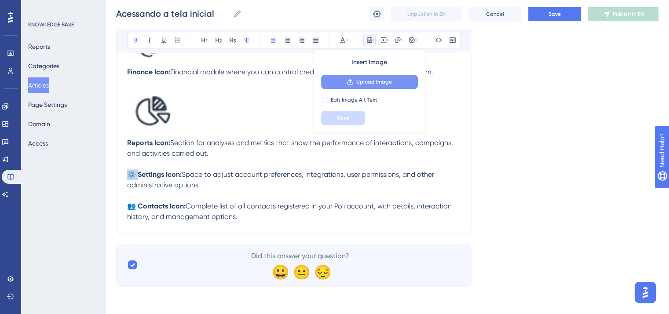
click at [368, 80] on span "Upload Image" at bounding box center [374, 81] width 36 height 7
click at [369, 40] on icon at bounding box center [369, 39] width 5 height 5
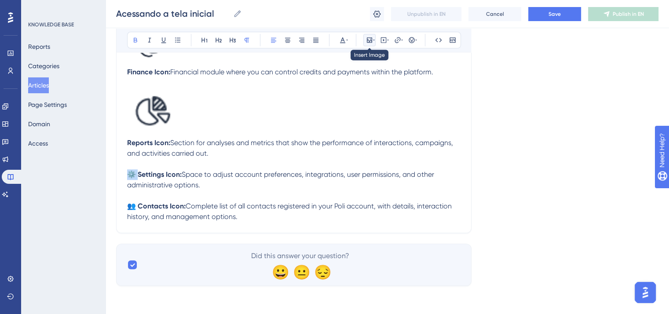
click at [370, 39] on icon at bounding box center [369, 39] width 7 height 7
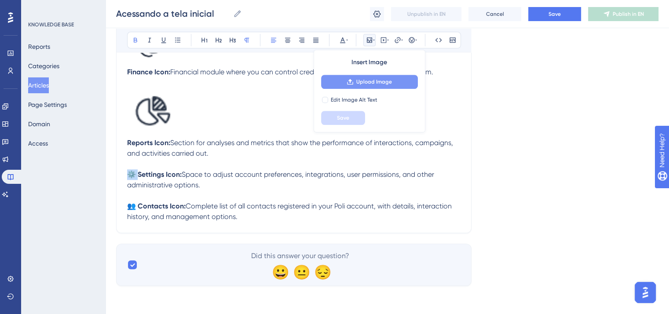
click at [380, 80] on span "Upload Image" at bounding box center [374, 81] width 36 height 7
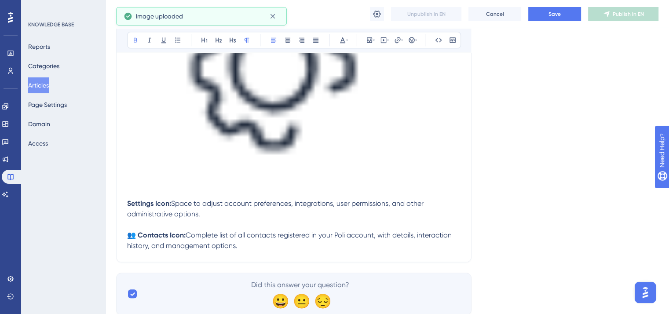
scroll to position [969, 0]
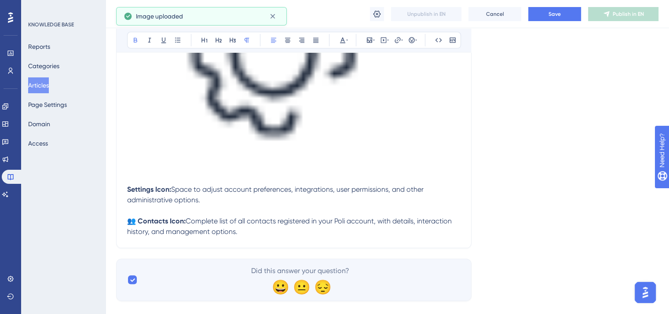
click at [238, 145] on img at bounding box center [293, 64] width 333 height 234
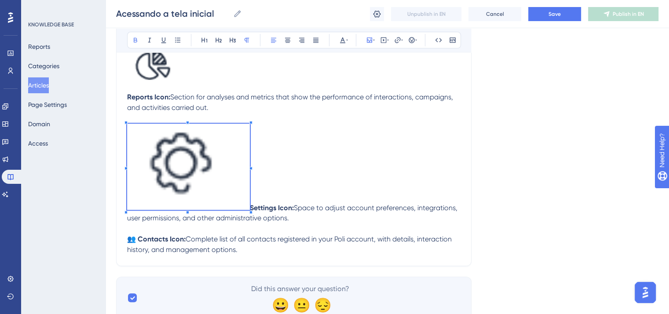
scroll to position [772, 0]
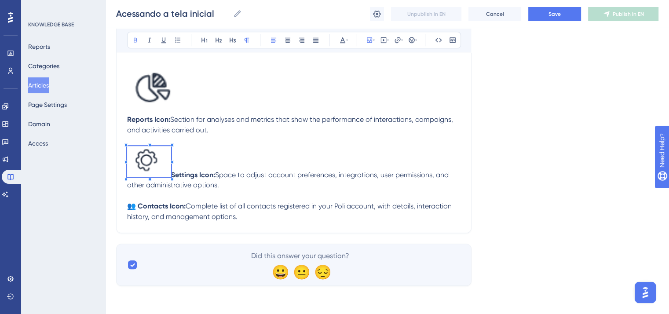
click at [158, 175] on span at bounding box center [149, 163] width 44 height 34
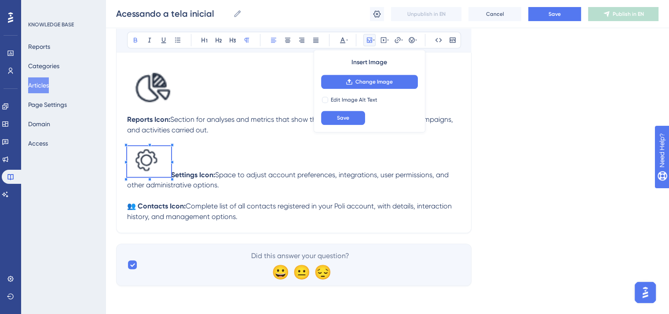
click at [173, 175] on strong "Settings Icon:" at bounding box center [193, 174] width 44 height 8
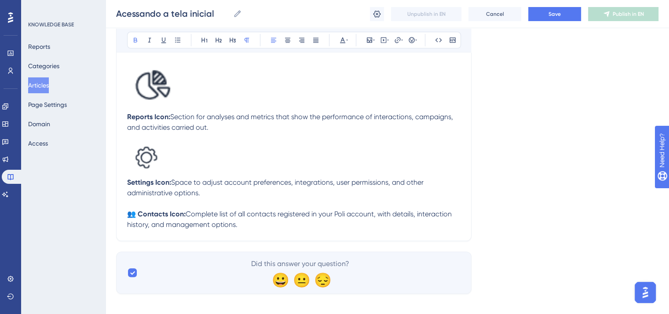
scroll to position [783, 0]
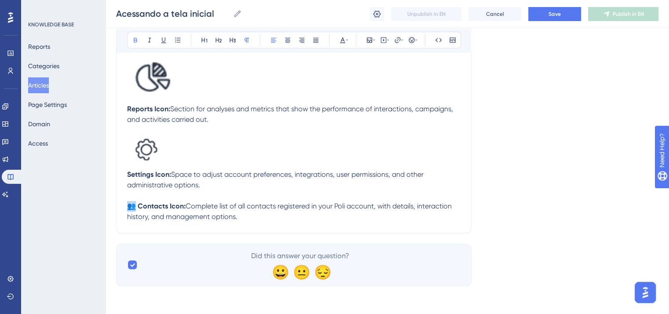
drag, startPoint x: 137, startPoint y: 205, endPoint x: 127, endPoint y: 206, distance: 9.7
click at [127, 206] on strong "👥 Contacts Icon:" at bounding box center [156, 206] width 58 height 8
click at [367, 44] on button at bounding box center [369, 40] width 12 height 12
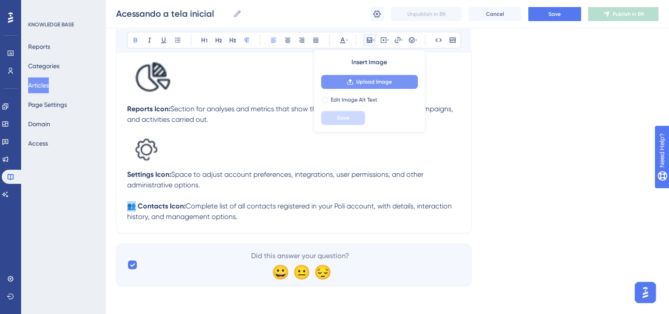
click at [371, 81] on span "Upload Image" at bounding box center [374, 81] width 36 height 7
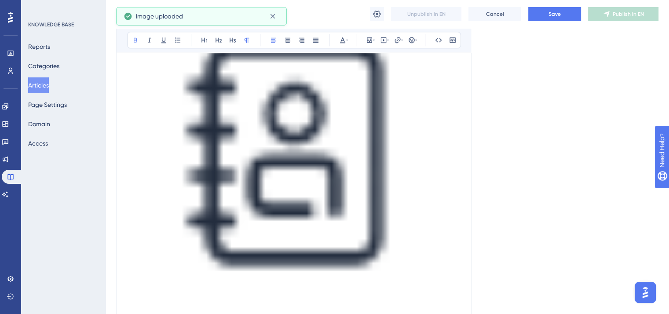
scroll to position [1003, 0]
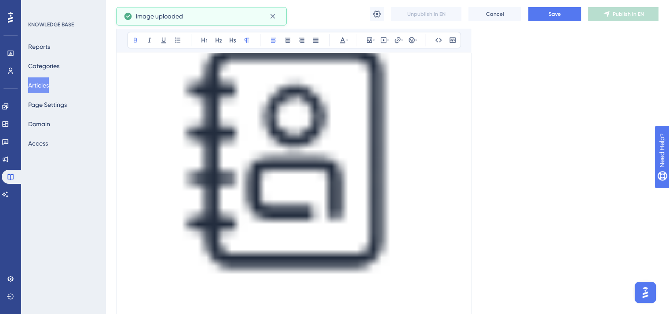
click at [262, 190] on img at bounding box center [293, 153] width 333 height 350
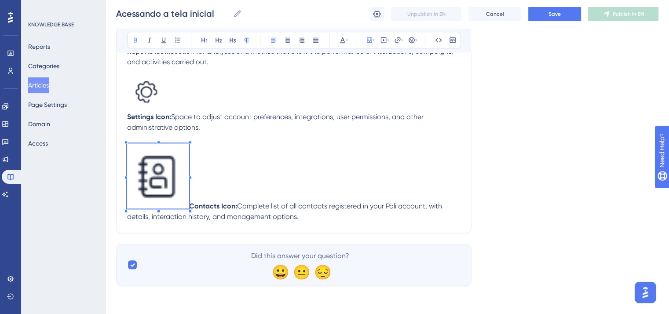
scroll to position [822, 0]
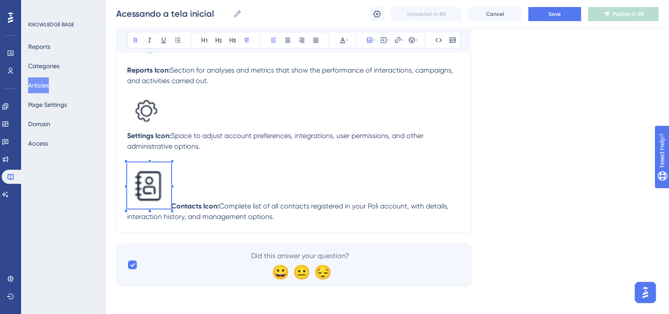
click at [151, 186] on span at bounding box center [149, 186] width 44 height 49
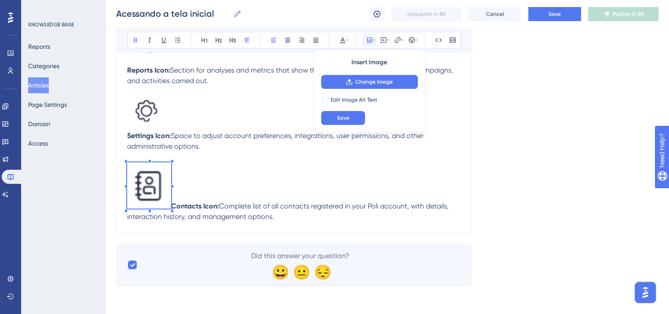
click at [176, 203] on strong "Contacts Icon:" at bounding box center [195, 206] width 48 height 8
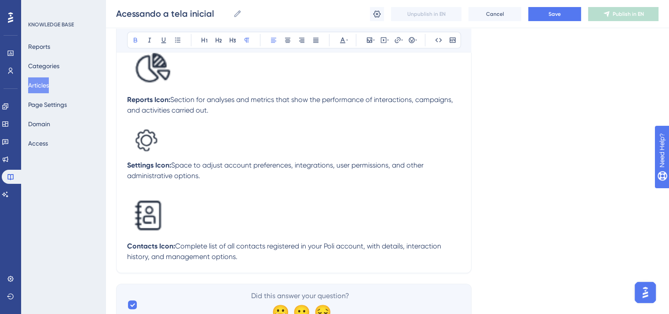
scroll to position [789, 0]
click at [255, 262] on p "Contacts Icon: Complete list of all contacts registered in your Poli account, w…" at bounding box center [293, 251] width 333 height 21
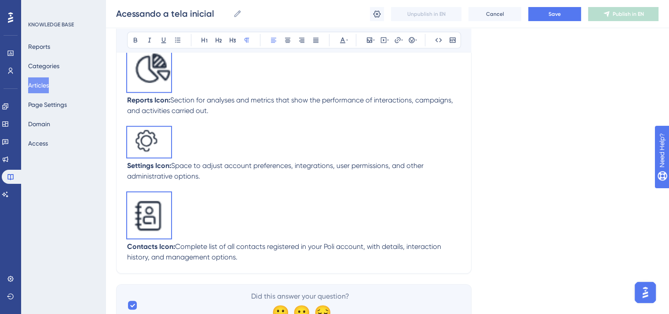
copy div "Upon entering Poli, you will find on the left sidebar the icons representing th…"
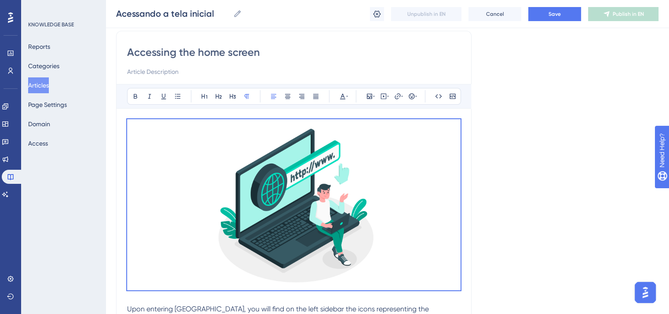
scroll to position [0, 0]
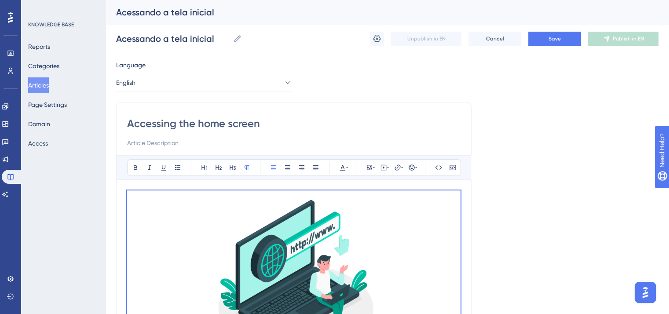
copy div "Upon entering Poli, you will find on the left sidebar the icons representing th…"
click at [544, 36] on button "Save" at bounding box center [554, 39] width 53 height 14
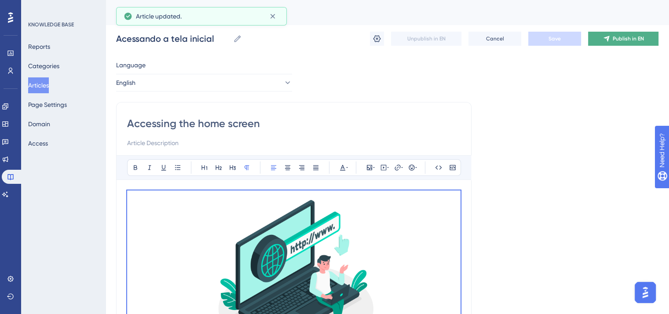
click at [620, 37] on span "Publish in EN" at bounding box center [627, 38] width 31 height 7
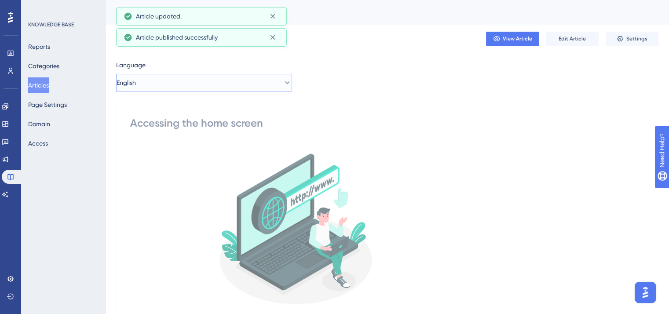
click at [181, 84] on button "English" at bounding box center [204, 83] width 176 height 18
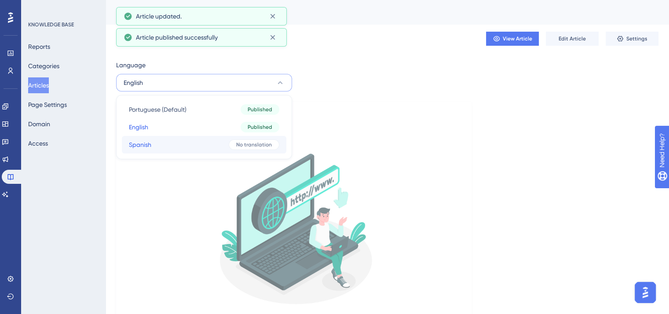
click at [185, 143] on button "Spanish Spanish No translation" at bounding box center [204, 145] width 164 height 18
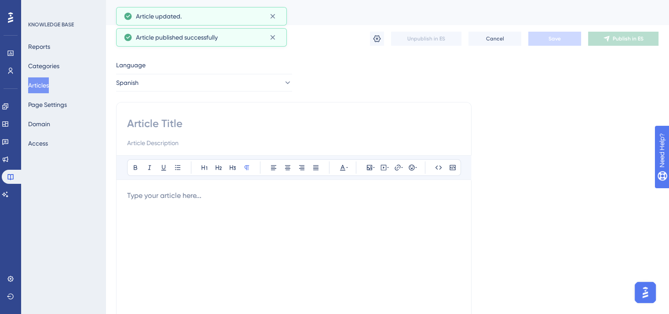
click at [203, 219] on div at bounding box center [293, 286] width 333 height 193
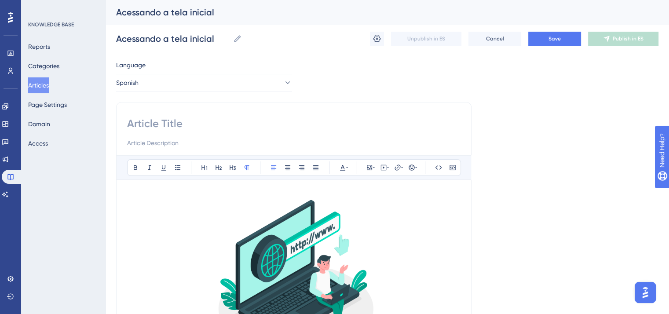
click at [181, 120] on input at bounding box center [293, 124] width 333 height 14
paste input "Accediendo a la Pantalla Inicial"
click at [215, 125] on input "Accediendo a la Pantalla Inicial" at bounding box center [293, 124] width 333 height 14
click at [253, 123] on input "Accediendo a la pantalla Inicial" at bounding box center [293, 124] width 333 height 14
type input "Accediendo a la pantalla inicial"
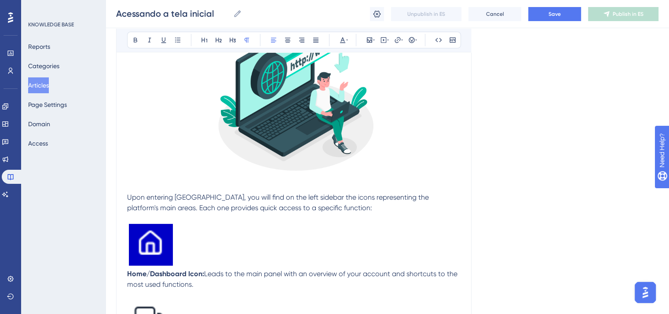
scroll to position [176, 0]
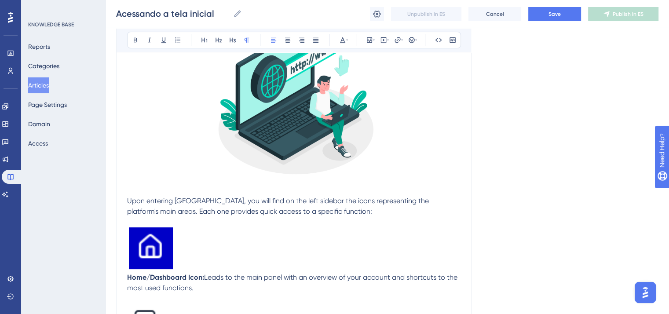
click at [248, 208] on span "Upon entering Poli, you will find on the left sidebar the icons representing th…" at bounding box center [278, 206] width 303 height 19
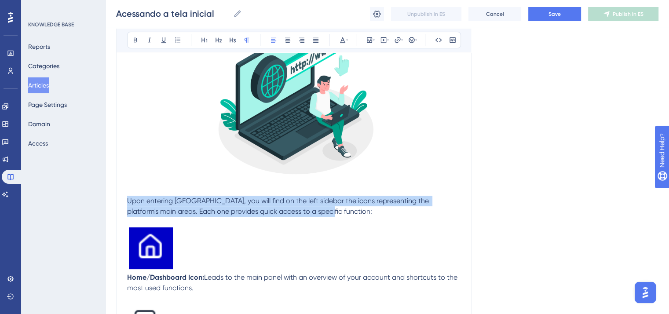
drag, startPoint x: 305, startPoint y: 212, endPoint x: 126, endPoint y: 202, distance: 179.2
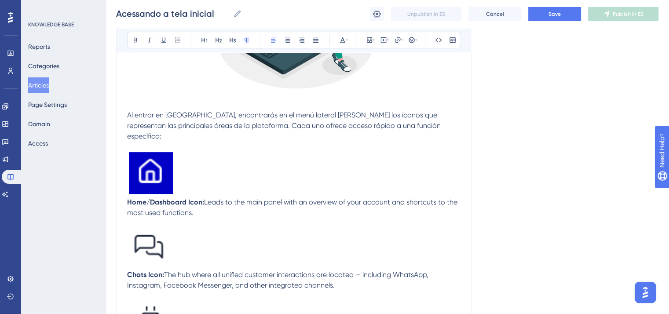
scroll to position [264, 0]
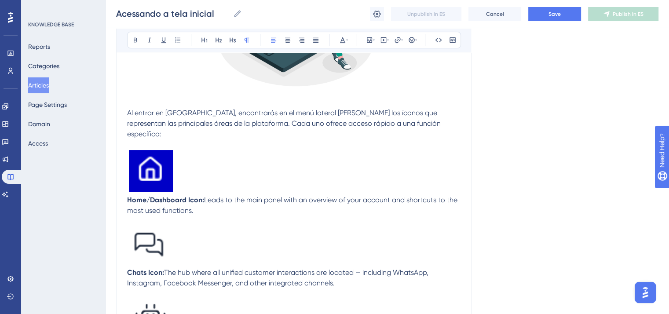
drag, startPoint x: 193, startPoint y: 201, endPoint x: 122, endPoint y: 191, distance: 71.4
drag, startPoint x: 233, startPoint y: 190, endPoint x: 175, endPoint y: 189, distance: 58.5
click at [175, 196] on strong "Ícono de Inicio/Panel de Control:" at bounding box center [181, 200] width 108 height 8
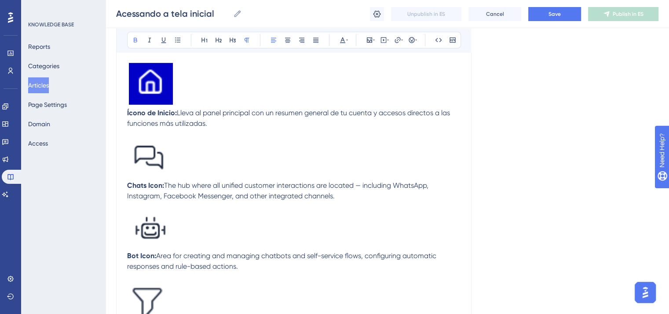
scroll to position [352, 0]
drag, startPoint x: 341, startPoint y: 187, endPoint x: 127, endPoint y: 174, distance: 214.9
click at [127, 179] on p "Chats Icon: The hub where all unified customer interactions are located — inclu…" at bounding box center [293, 189] width 333 height 21
drag, startPoint x: 241, startPoint y: 257, endPoint x: 128, endPoint y: 244, distance: 113.7
click at [128, 250] on p "Bot Icon: Area for creating and managing chatbots and self-service flows, confi…" at bounding box center [293, 260] width 333 height 21
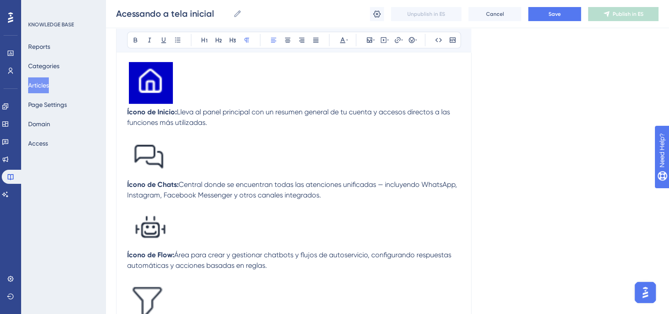
click at [165, 251] on strong "Ícono de Flow:" at bounding box center [150, 255] width 47 height 8
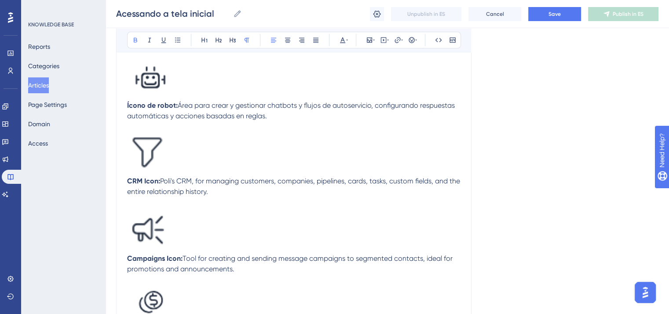
scroll to position [528, 0]
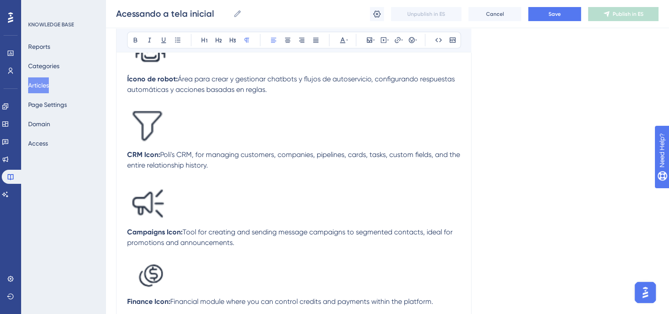
drag, startPoint x: 222, startPoint y: 155, endPoint x: 127, endPoint y: 145, distance: 95.9
click at [127, 149] on p "CRM Icon: Poli's CRM, for managing customers, companies, pipelines, cards, task…" at bounding box center [293, 159] width 333 height 21
click at [167, 150] on strong "Ícono de CRM:" at bounding box center [150, 154] width 47 height 8
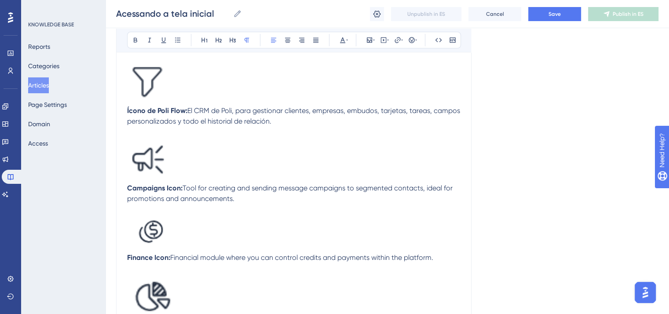
drag, startPoint x: 241, startPoint y: 192, endPoint x: 128, endPoint y: 179, distance: 113.8
click at [128, 183] on p "Campaigns Icon: Tool for creating and sending message campaigns to segmented co…" at bounding box center [293, 193] width 333 height 21
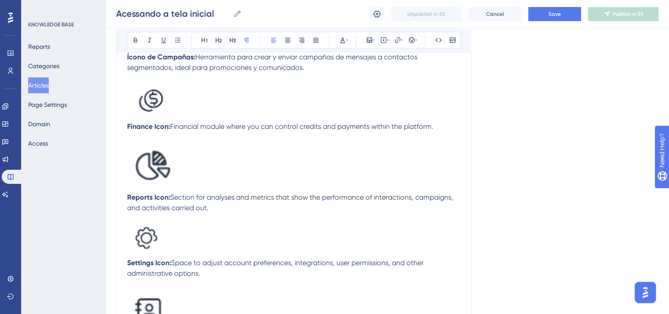
scroll to position [703, 0]
drag, startPoint x: 439, startPoint y: 120, endPoint x: 127, endPoint y: 113, distance: 312.2
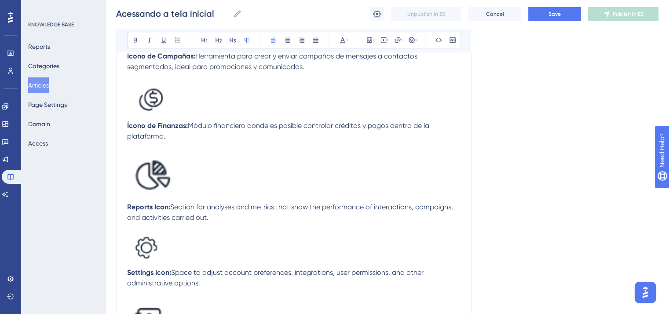
drag, startPoint x: 218, startPoint y: 209, endPoint x: 123, endPoint y: 199, distance: 95.5
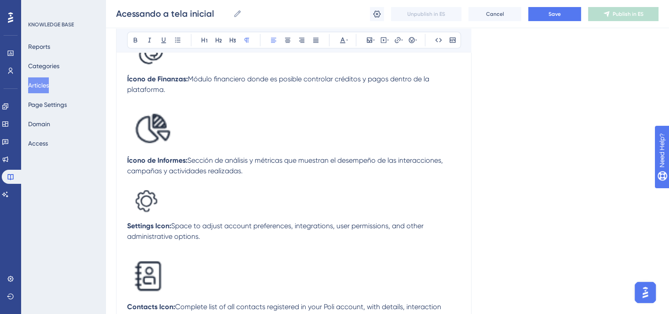
scroll to position [791, 0]
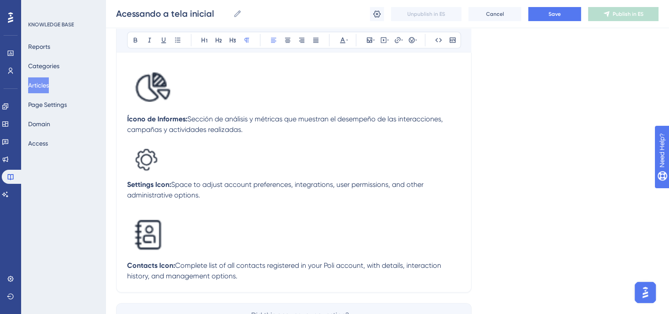
drag, startPoint x: 206, startPoint y: 186, endPoint x: 128, endPoint y: 179, distance: 78.6
click at [128, 179] on p "Settings Icon: Space to adjust account preferences, integrations, user permissi…" at bounding box center [293, 189] width 333 height 21
drag, startPoint x: 242, startPoint y: 271, endPoint x: 125, endPoint y: 257, distance: 117.8
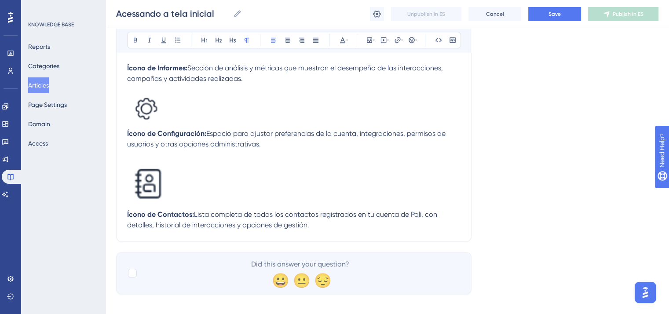
scroll to position [844, 0]
click at [128, 267] on div at bounding box center [132, 271] width 9 height 9
checkbox input "true"
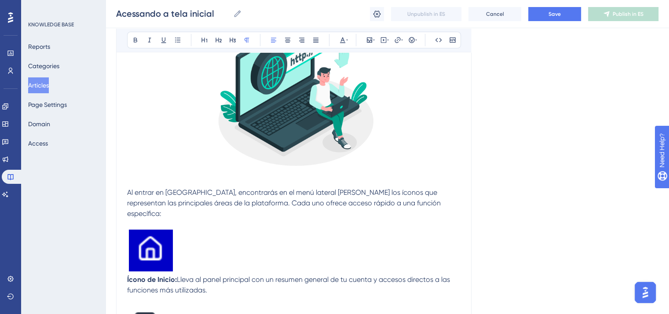
scroll to position [0, 0]
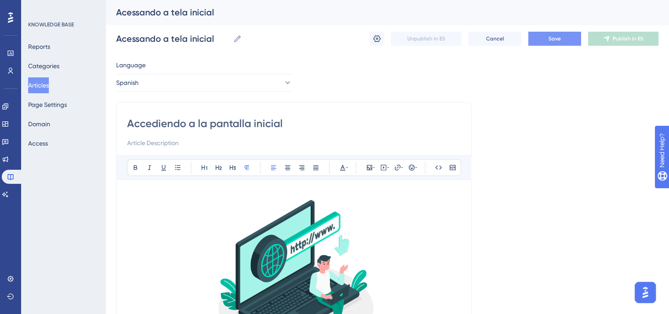
click at [553, 42] on button "Save" at bounding box center [554, 39] width 53 height 14
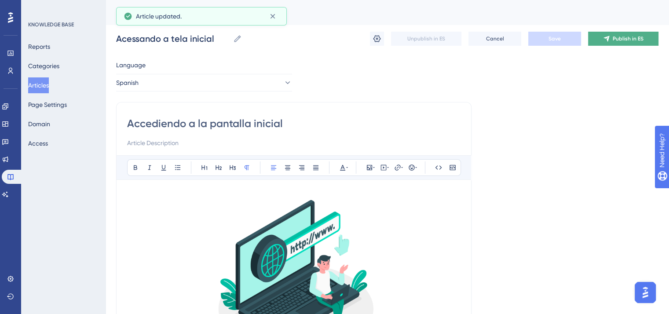
click at [619, 40] on span "Publish in ES" at bounding box center [627, 38] width 31 height 7
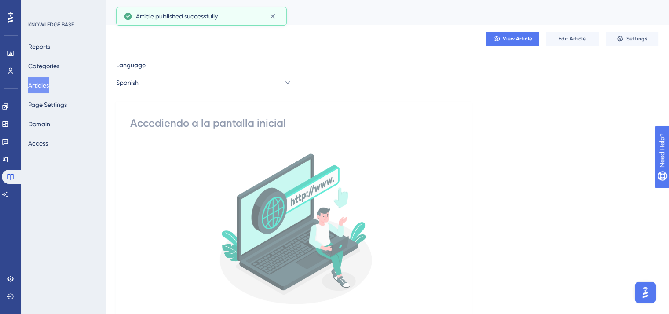
click at [36, 83] on button "Articles" at bounding box center [38, 85] width 21 height 16
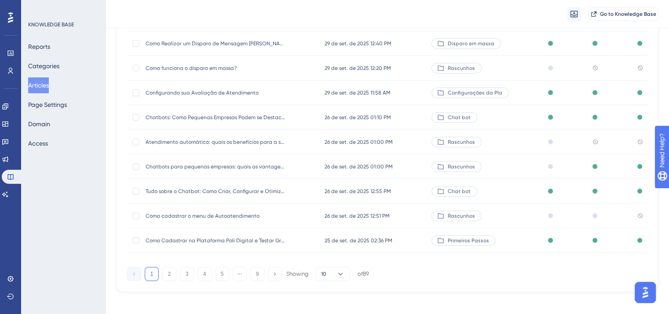
scroll to position [133, 0]
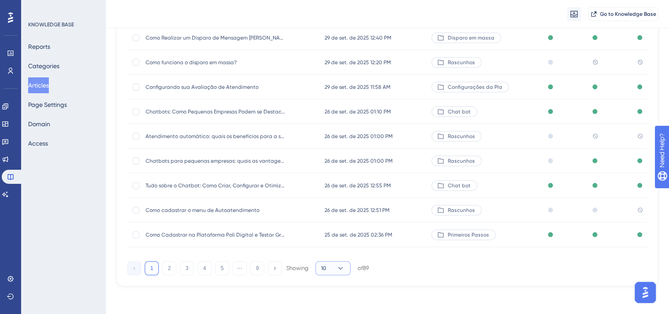
click at [346, 271] on button "10" at bounding box center [332, 268] width 35 height 14
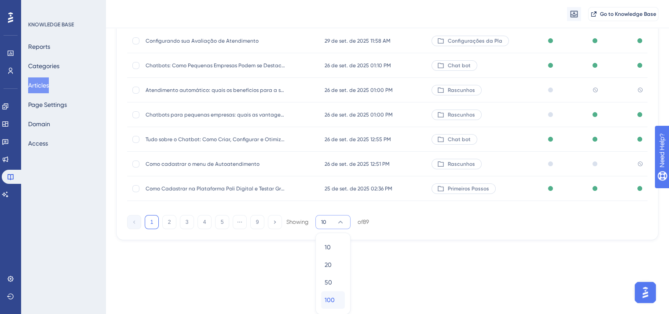
click at [335, 301] on div "100 100" at bounding box center [332, 300] width 17 height 18
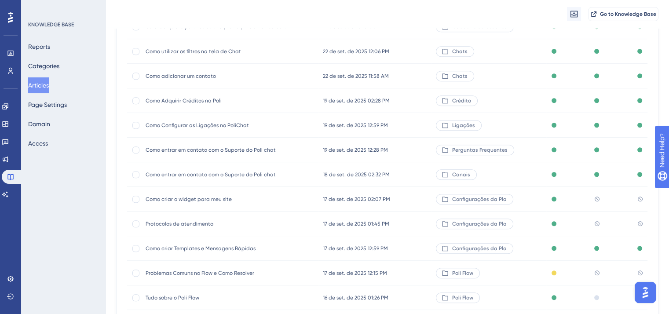
scroll to position [839, 0]
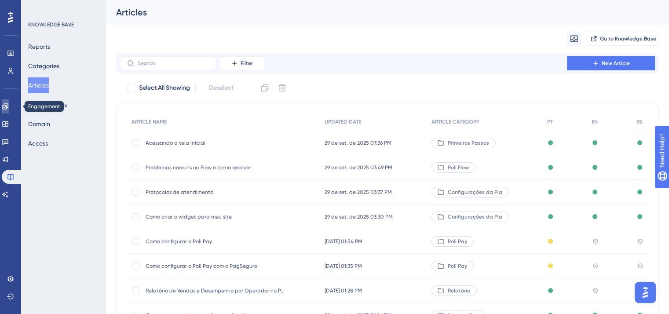
click at [9, 110] on link at bounding box center [5, 106] width 7 height 14
click at [193, 241] on span "Como configurar o Poli Pay" at bounding box center [216, 241] width 141 height 7
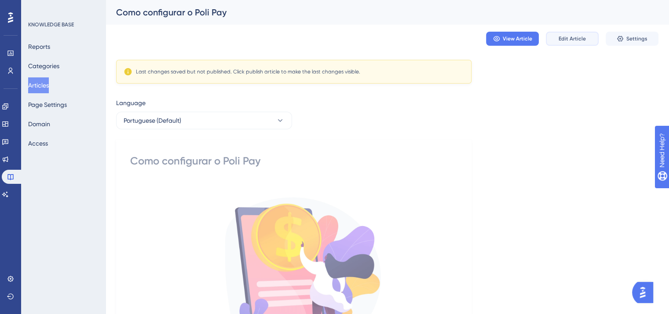
click at [572, 37] on span "Edit Article" at bounding box center [571, 38] width 27 height 7
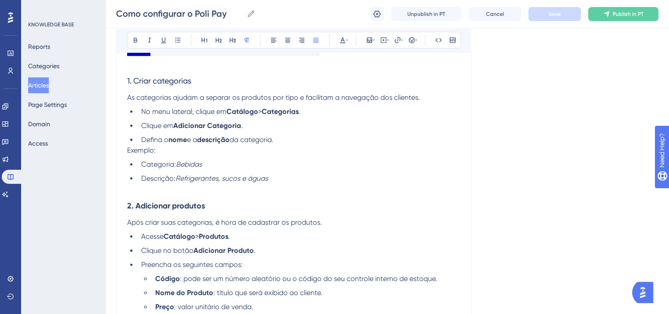
scroll to position [1012, 0]
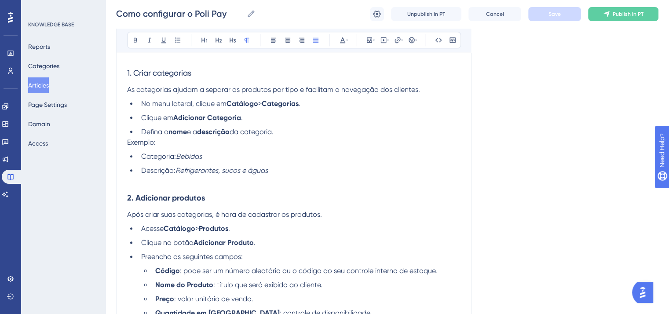
click at [168, 198] on strong "2. Adicionar produtos" at bounding box center [166, 198] width 78 height 10
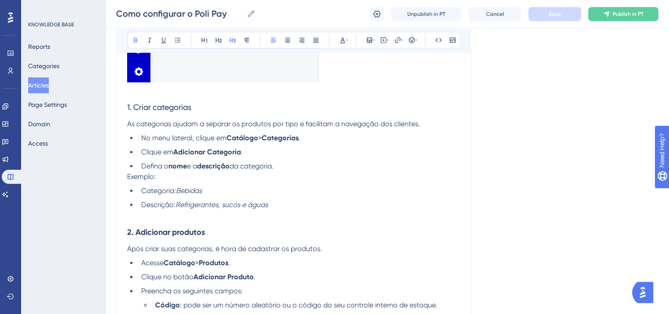
scroll to position [924, 0]
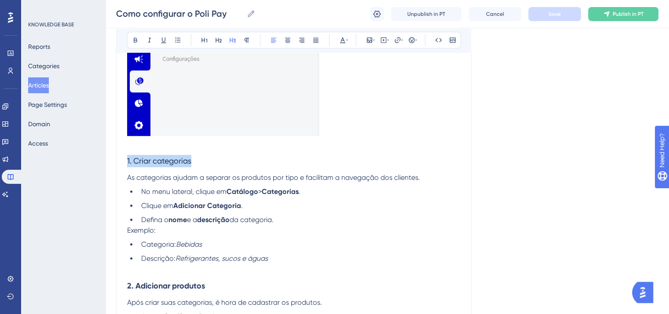
drag, startPoint x: 200, startPoint y: 162, endPoint x: 116, endPoint y: 162, distance: 84.4
click at [116, 162] on div "Como configurar o Poli Pay Bold Italic Underline Bullet Point Heading 1 Heading…" at bounding box center [293, 128] width 355 height 1909
click at [135, 36] on icon at bounding box center [135, 39] width 7 height 7
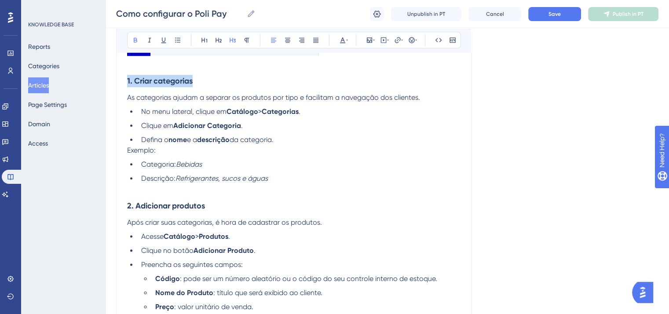
scroll to position [1012, 0]
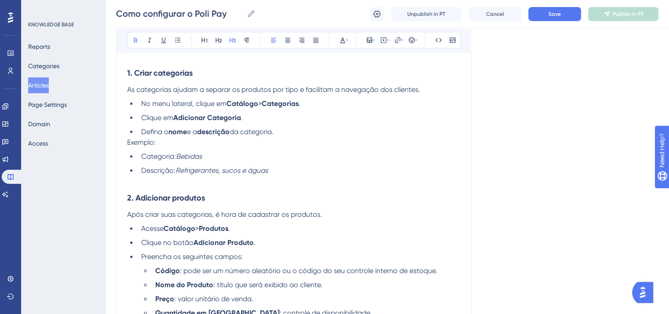
click at [188, 202] on strong "2. Adicionar produtos" at bounding box center [166, 198] width 78 height 10
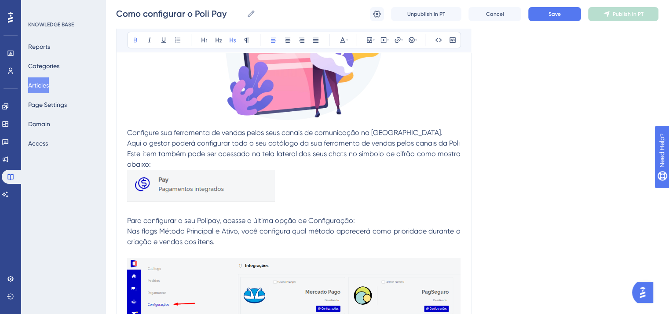
scroll to position [264, 0]
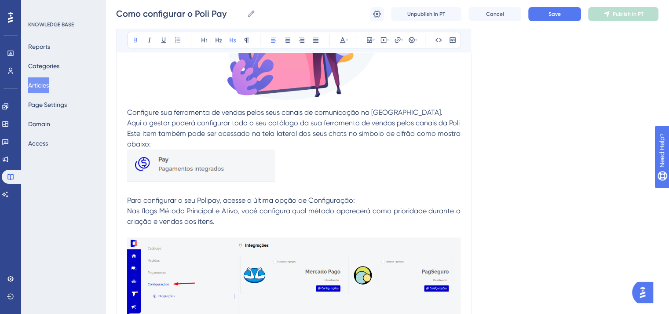
click at [128, 122] on span "Aqui o gestor poderá configurar todo o seu catálogo da sua ferramento de vendas…" at bounding box center [293, 123] width 332 height 8
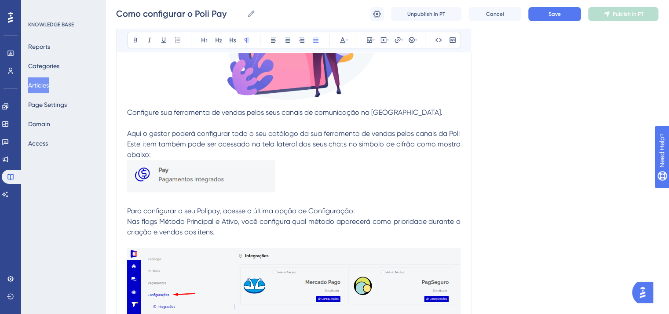
click at [129, 111] on span "Configure sua ferramenta de vendas pelos seus canais de comunicação na [GEOGRAP…" at bounding box center [284, 112] width 315 height 8
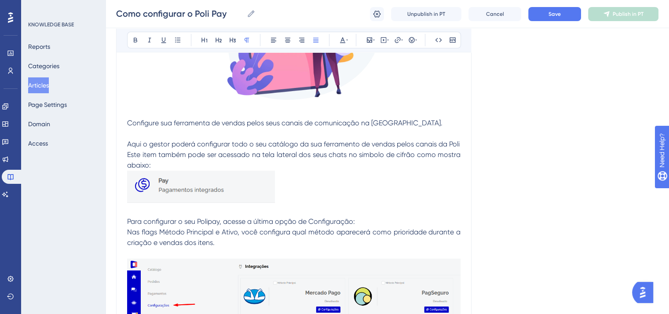
click at [165, 167] on p "Este item também pode ser acessado na tela lateral dos seus chats no simbolo de…" at bounding box center [293, 159] width 333 height 21
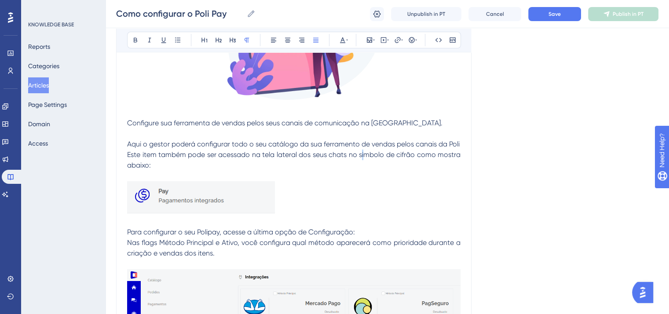
click at [363, 155] on span "Este item também pode ser acessado na tela lateral dos seus chats no simbolo de…" at bounding box center [294, 159] width 335 height 19
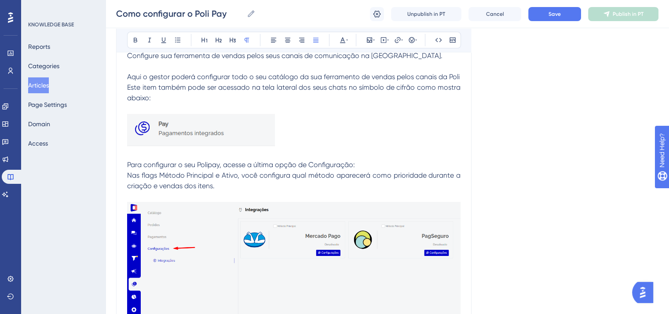
scroll to position [352, 0]
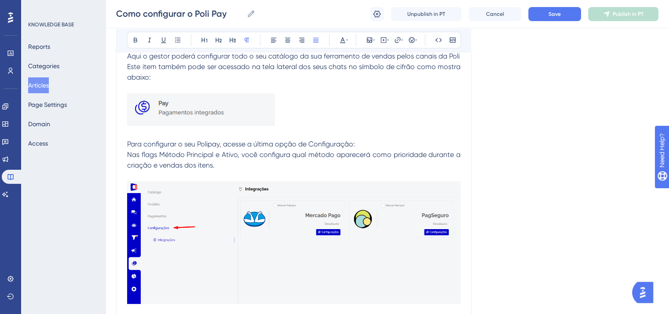
click at [364, 145] on p "Para configurar o seu Polipay, acesse a última opção de Configuração:" at bounding box center [293, 144] width 333 height 11
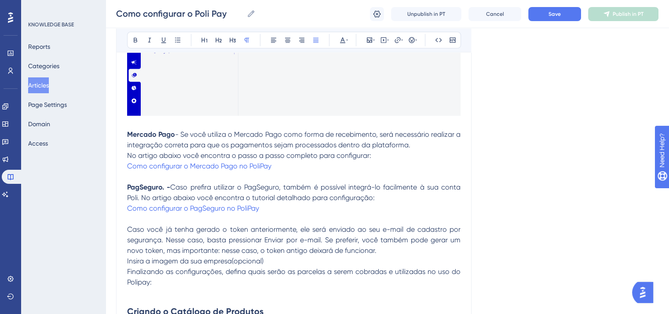
scroll to position [572, 0]
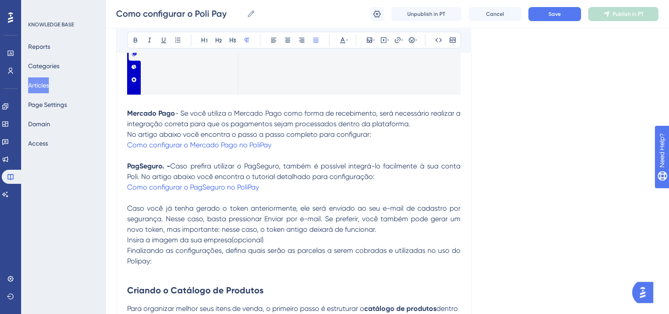
click at [164, 165] on strong "PagSeguro. -" at bounding box center [148, 166] width 43 height 8
click at [401, 229] on p "Caso você já tenha gerado o token anteriormente, ele será enviado ao seu e-mail…" at bounding box center [293, 219] width 333 height 32
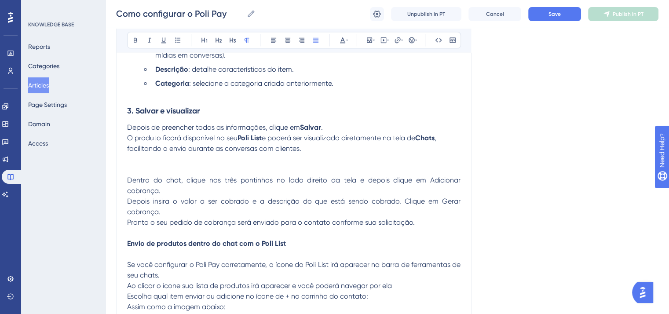
scroll to position [1356, 0]
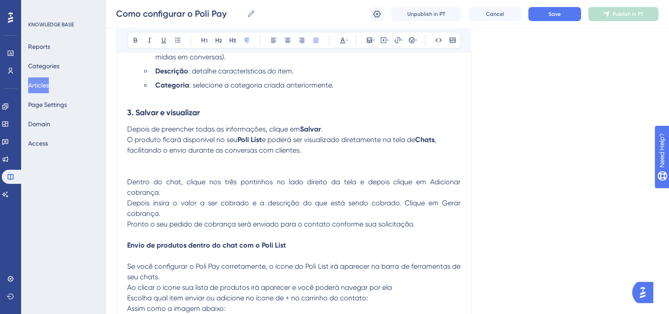
click at [171, 117] on strong "3. Salvar e visualizar" at bounding box center [163, 113] width 73 height 10
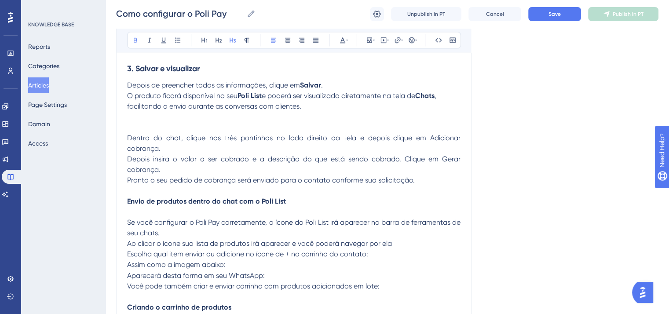
scroll to position [1444, 0]
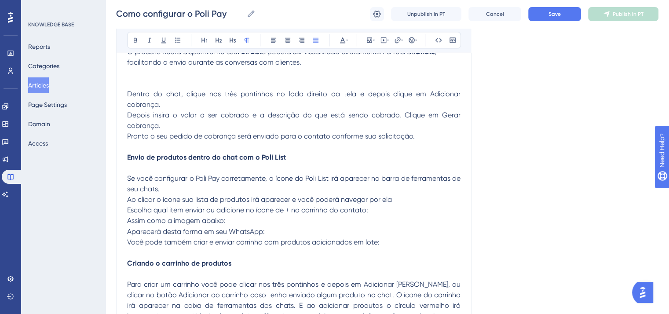
click at [170, 110] on p "Dentro do chat, clique nos três pontinhos no lado direito da tela e depois cliq…" at bounding box center [293, 99] width 333 height 21
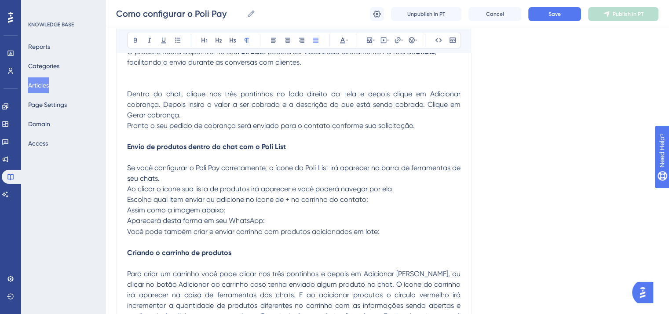
click at [204, 117] on p "Dentro do chat, clique nos três pontinhos no lado direito da tela e depois cliq…" at bounding box center [293, 105] width 333 height 32
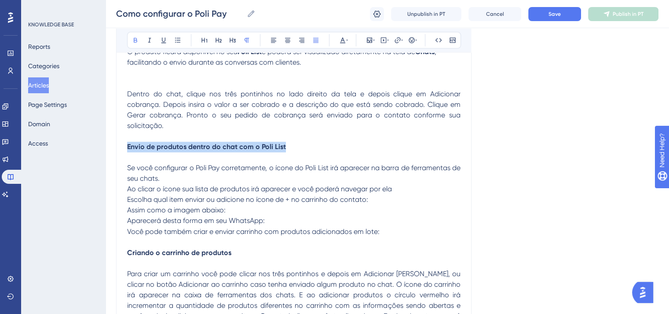
drag, startPoint x: 294, startPoint y: 153, endPoint x: 125, endPoint y: 149, distance: 169.3
click at [235, 41] on icon at bounding box center [232, 40] width 6 height 5
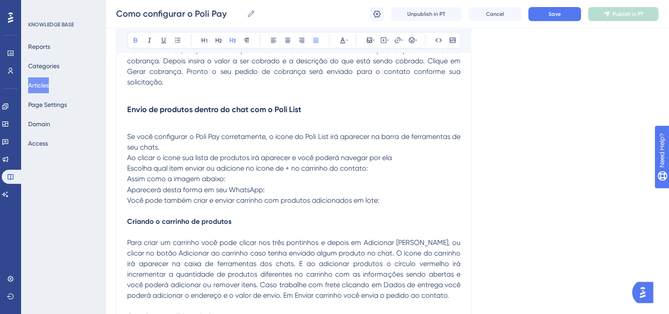
scroll to position [1488, 0]
click at [266, 114] on strong "Envio de produtos dentro do chat com o Poli List" at bounding box center [214, 109] width 174 height 10
drag, startPoint x: 251, startPoint y: 115, endPoint x: 315, endPoint y: 113, distance: 63.3
click at [315, 113] on h3 "Envio de produtos dentro do chat com o Poli List" at bounding box center [293, 109] width 333 height 23
drag, startPoint x: 327, startPoint y: 141, endPoint x: 306, endPoint y: 143, distance: 21.2
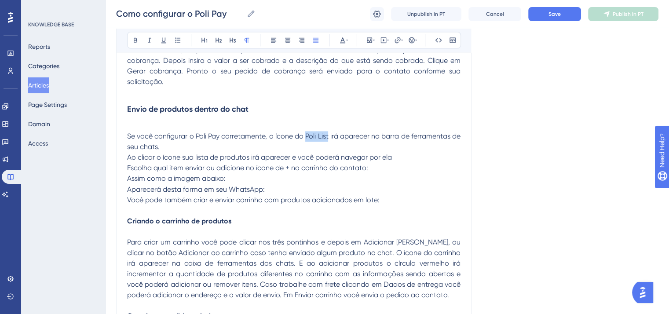
click at [306, 143] on span "Se você configurar o Poli Pay corretamente, o ícone do Poli List irá aparecer n…" at bounding box center [294, 141] width 335 height 19
click at [232, 152] on p "Se você configurar o Poli Pay corretamente, o ícone do catálogo irá aparecer na…" at bounding box center [293, 141] width 333 height 21
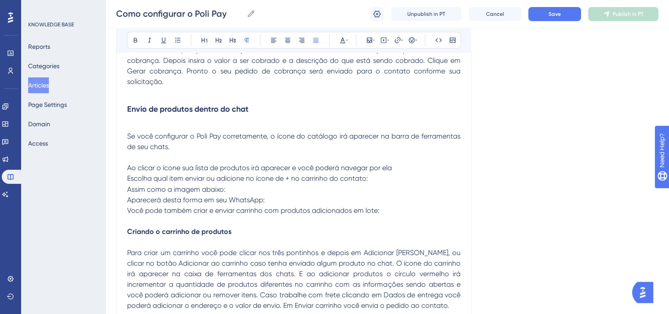
click at [420, 173] on p "Ao clicar o ícone sua lista de produtos irá aparecer e você poderá navegar por …" at bounding box center [293, 168] width 333 height 11
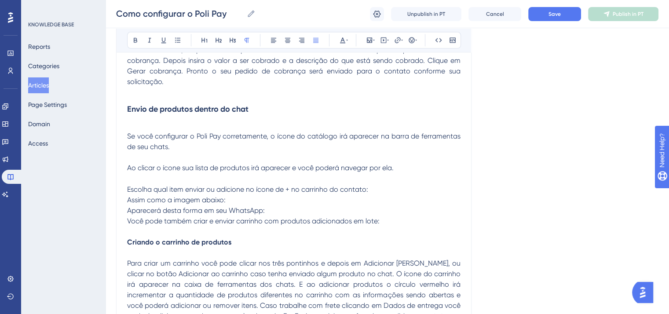
scroll to position [1532, 0]
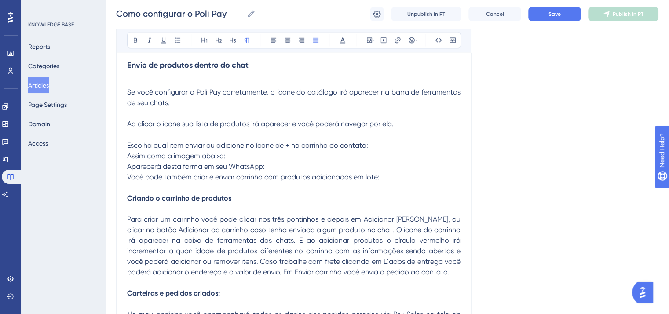
click at [221, 202] on strong "Criando o carrinho de produtos" at bounding box center [179, 197] width 104 height 8
click at [233, 37] on icon at bounding box center [232, 39] width 7 height 7
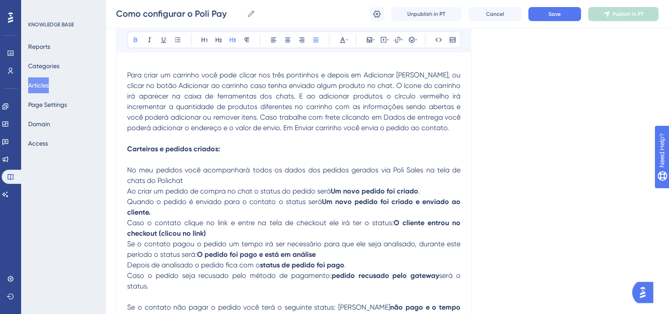
scroll to position [1708, 0]
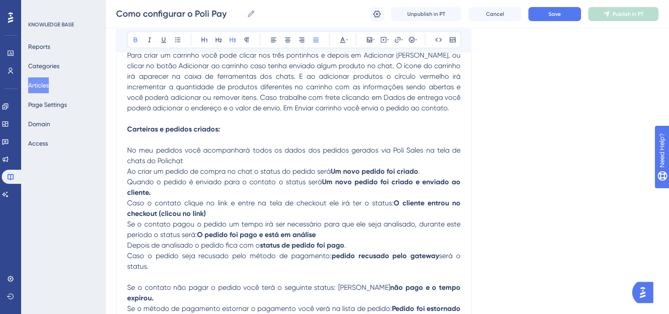
click at [178, 133] on strong "Carteiras e pedidos criados:" at bounding box center [173, 129] width 93 height 8
click at [228, 35] on button at bounding box center [232, 40] width 12 height 12
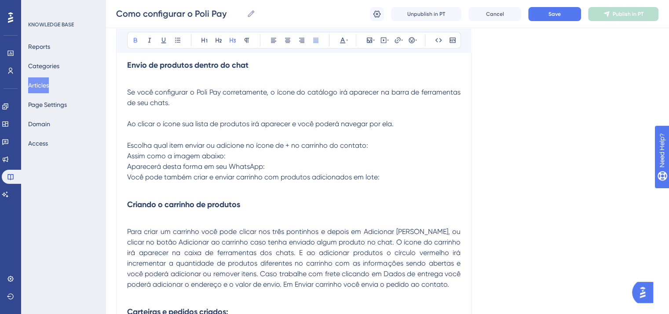
scroll to position [1488, 0]
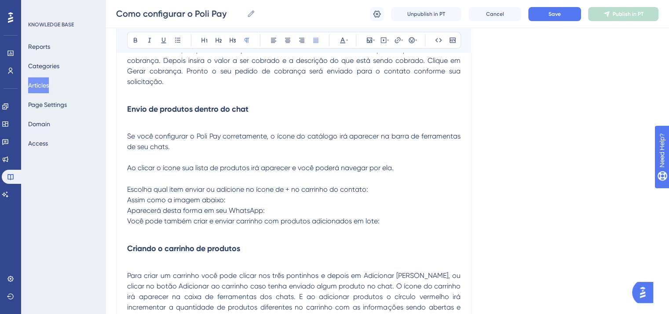
click at [205, 152] on p "Se você configurar o Poli Pay corretamente, o ícone do catálogo irá aparecer na…" at bounding box center [293, 141] width 333 height 21
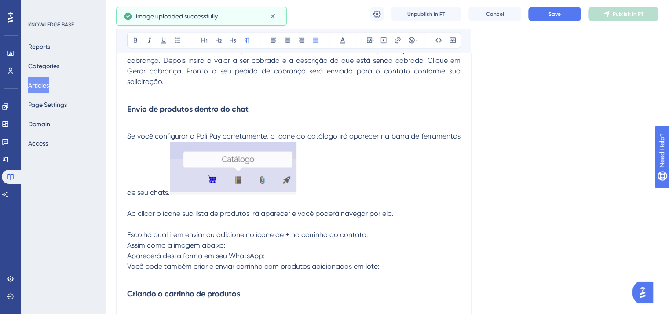
click at [171, 196] on span "Se você configurar o Poli Pay corretamente, o ícone do catálogo irá aparecer na…" at bounding box center [294, 164] width 335 height 64
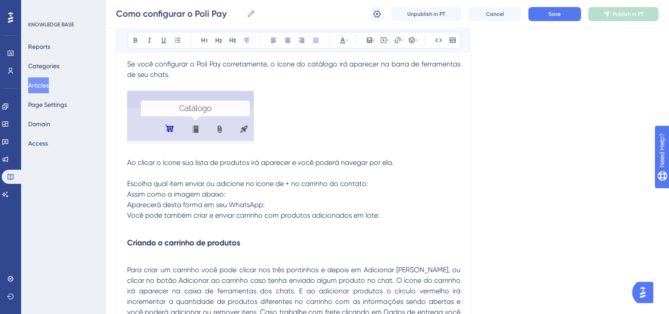
scroll to position [1576, 0]
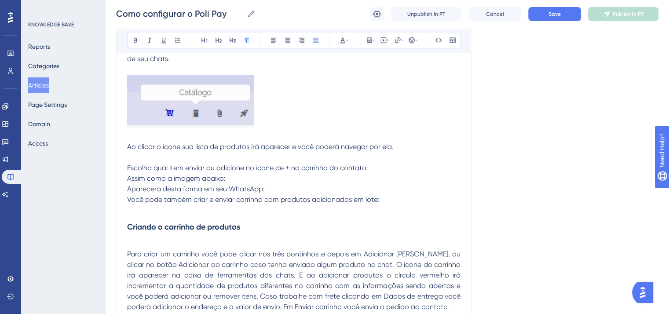
click at [245, 183] on p "Assim como a imagem abaixo:" at bounding box center [293, 178] width 333 height 11
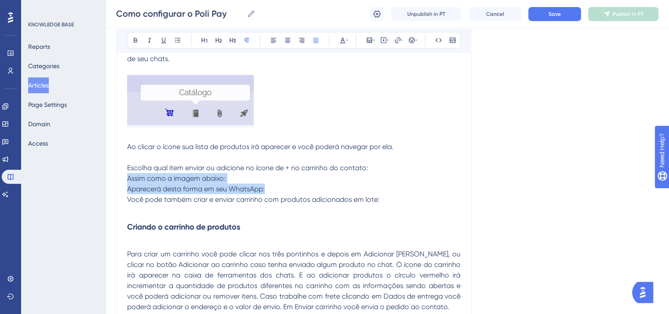
drag, startPoint x: 287, startPoint y: 194, endPoint x: 121, endPoint y: 188, distance: 165.9
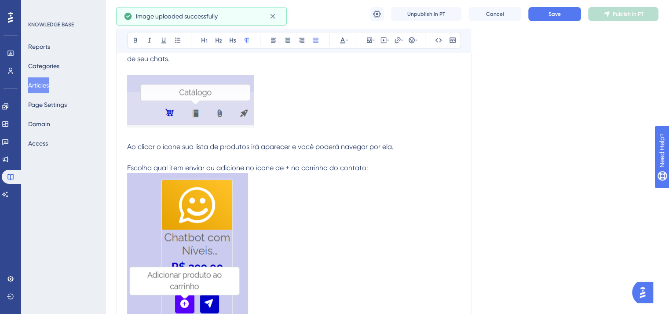
click at [374, 173] on p "Escolha qual item enviar ou adicione no ícone de + no carrinho do contato:" at bounding box center [293, 167] width 333 height 11
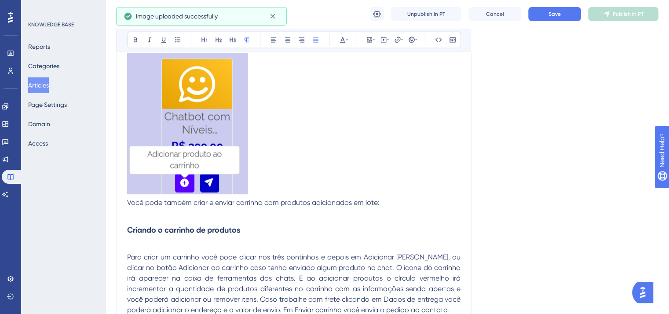
scroll to position [1708, 0]
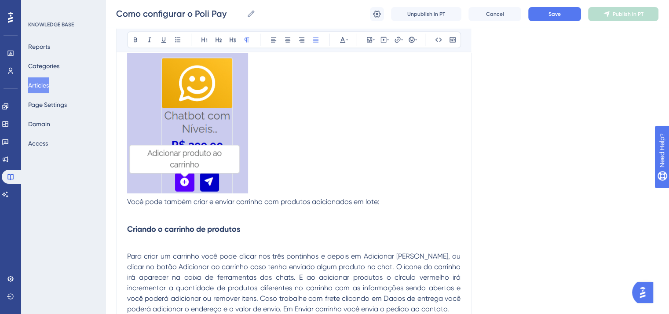
click at [274, 186] on p at bounding box center [293, 123] width 333 height 145
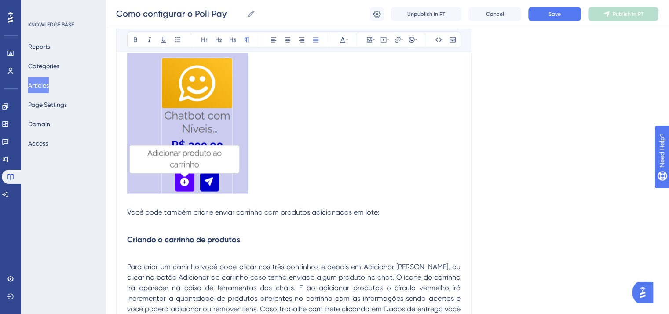
click at [276, 228] on p at bounding box center [293, 223] width 333 height 11
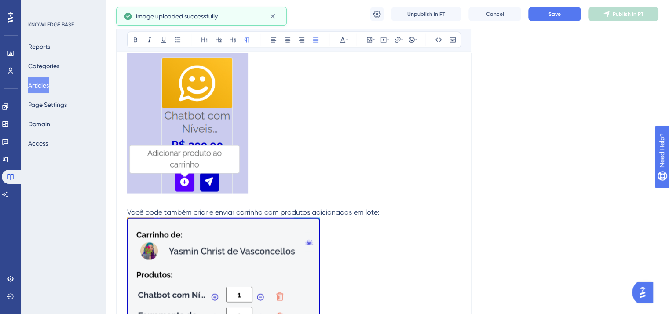
click at [397, 216] on p "Você pode também criar e enviar carrinho com produtos adicionados em lote:" at bounding box center [293, 212] width 333 height 11
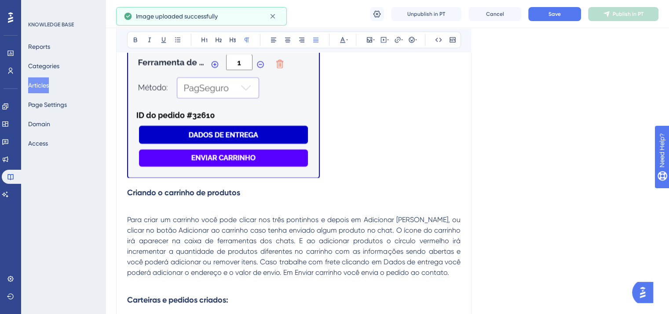
scroll to position [1971, 0]
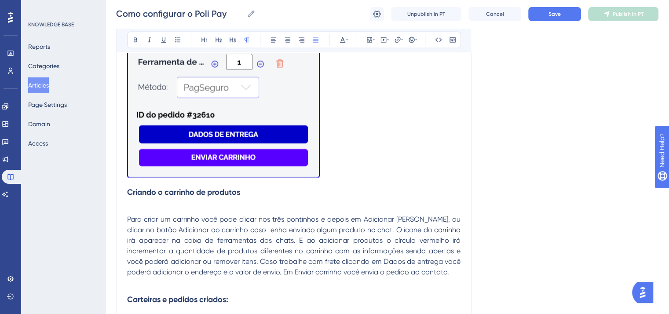
click at [142, 214] on p at bounding box center [293, 209] width 333 height 11
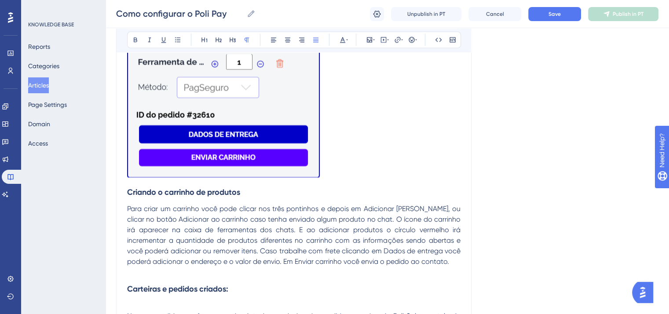
click at [361, 213] on span "Para criar um carrinho você pode clicar nos três pontinhos e depois em Adiciona…" at bounding box center [294, 234] width 335 height 61
click at [419, 215] on span "Para criar um carrinho você pode clicar nos três pontinhos e depois em "Adicion…" at bounding box center [294, 234] width 335 height 61
click at [151, 227] on span "Para criar um carrinho você pode clicar nos três pontinhos e depois em "Adicion…" at bounding box center [294, 234] width 335 height 61
click at [222, 226] on span "Para criar um carrinho você pode clicar nos três pontinhos e depois em "Adicion…" at bounding box center [294, 234] width 335 height 61
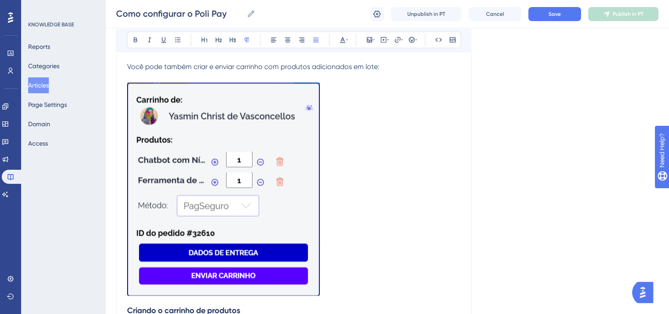
scroll to position [1839, 0]
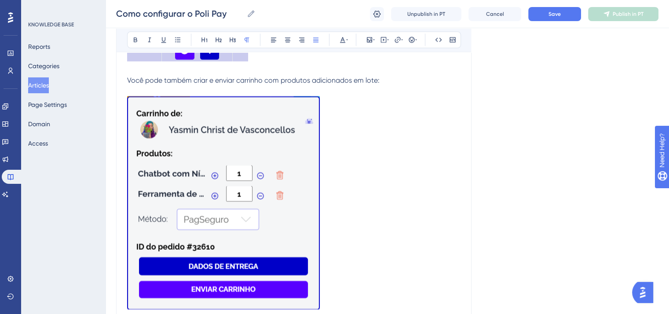
click at [390, 84] on p "Você pode também criar e enviar carrinho com produtos adicionados em lote:" at bounding box center [293, 80] width 333 height 11
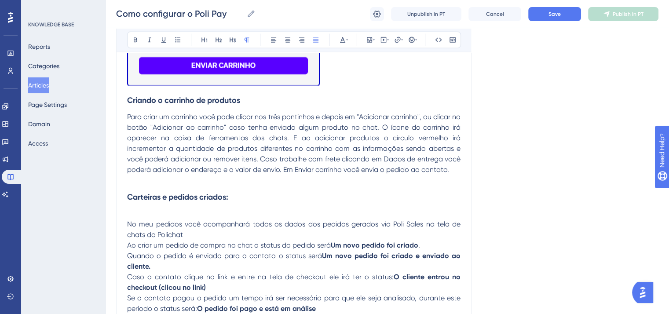
scroll to position [2015, 0]
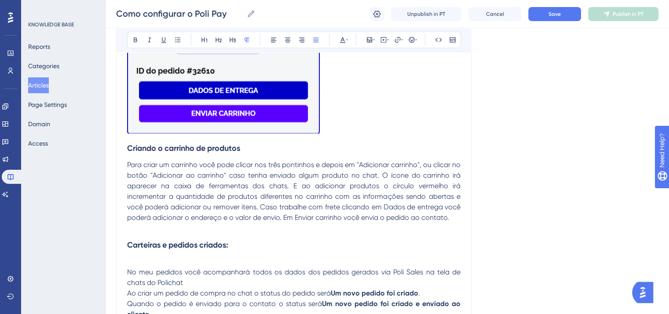
click at [202, 98] on img at bounding box center [223, 26] width 193 height 213
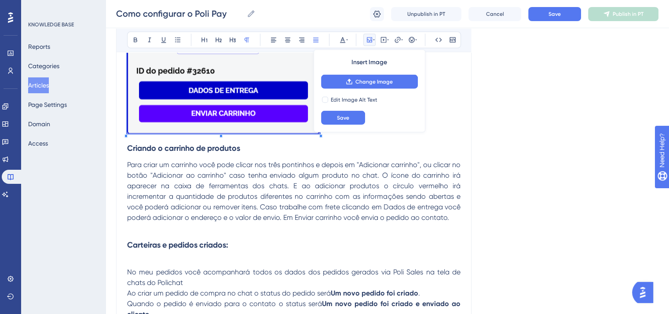
click at [169, 84] on img at bounding box center [223, 26] width 193 height 213
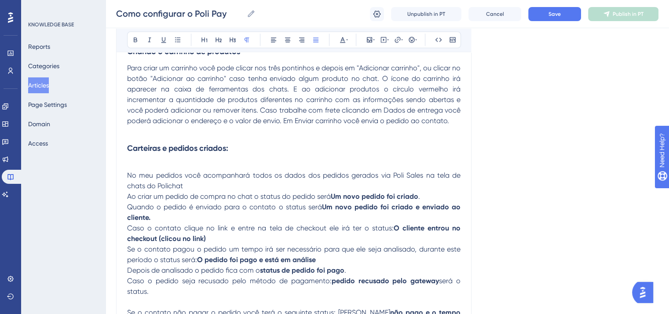
scroll to position [1855, 0]
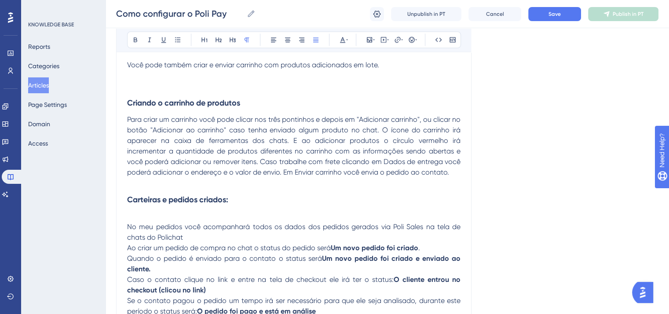
click at [459, 178] on p "Para criar um carrinho você pode clicar nos três pontinhos e depois em "Adicion…" at bounding box center [293, 145] width 333 height 63
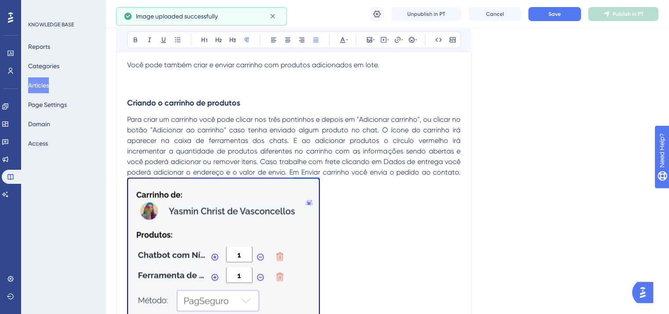
click at [457, 176] on span "Para criar um carrinho você pode clicar nos três pontinhos e depois em "Adicion…" at bounding box center [294, 145] width 335 height 61
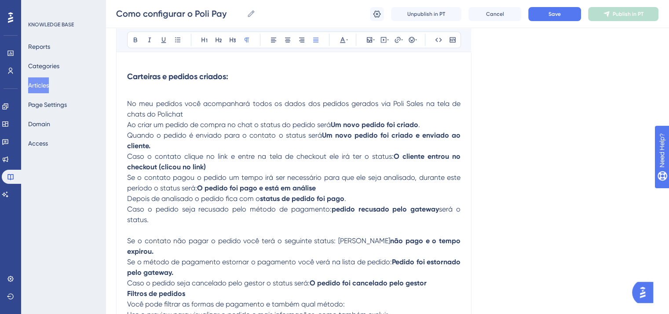
scroll to position [2207, 0]
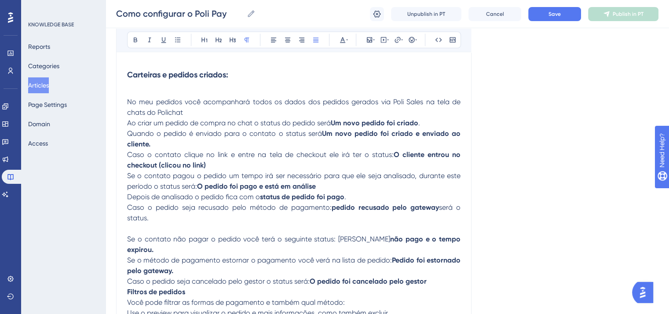
click at [143, 97] on p at bounding box center [293, 91] width 333 height 11
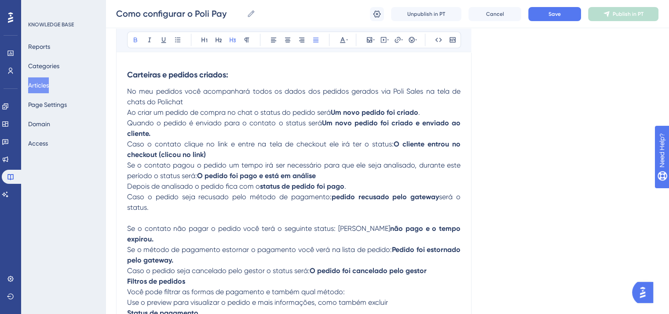
click at [139, 95] on span "No meu pedidos você acompanhará todos os dados dos pedidos gerados via Poli Sal…" at bounding box center [294, 96] width 335 height 19
click at [440, 97] on span "No menu "Meus pedidos" você acompanhará todos os dados dos pedidos gerados via …" at bounding box center [294, 96] width 335 height 19
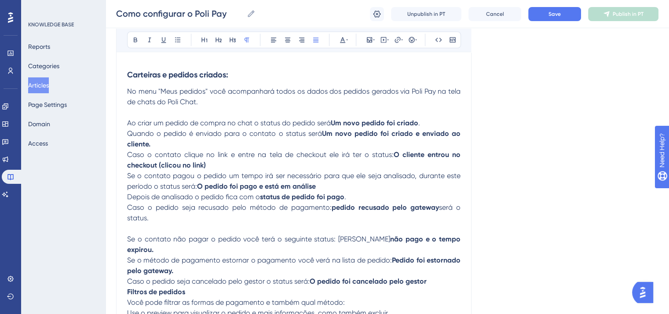
click at [427, 128] on p "Ao criar um pedido de compra no chat o status do pedido será Um novo pedido foi…" at bounding box center [293, 123] width 333 height 11
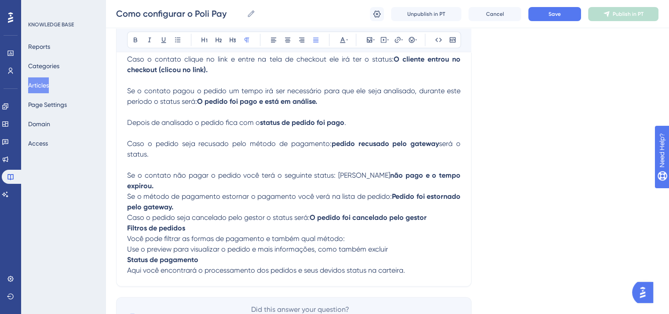
scroll to position [2338, 0]
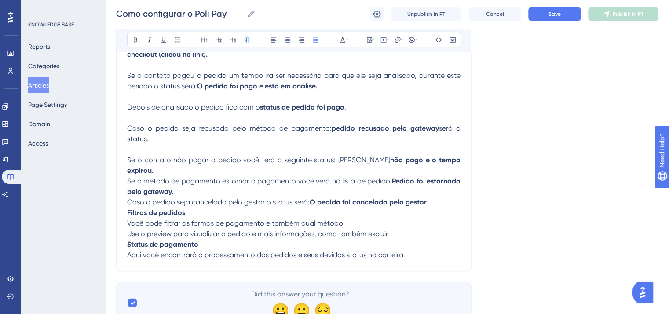
click at [128, 178] on span "Se o método de pagamento estornar o pagamento você verá na lista de pedido:" at bounding box center [259, 181] width 265 height 8
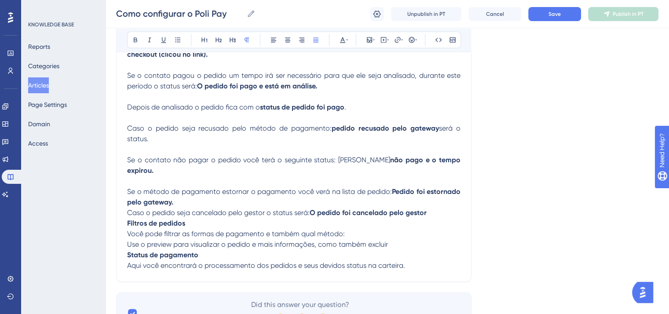
click at [128, 210] on span "Caso o pedido seja cancelado pelo gestor o status será:" at bounding box center [218, 212] width 182 height 8
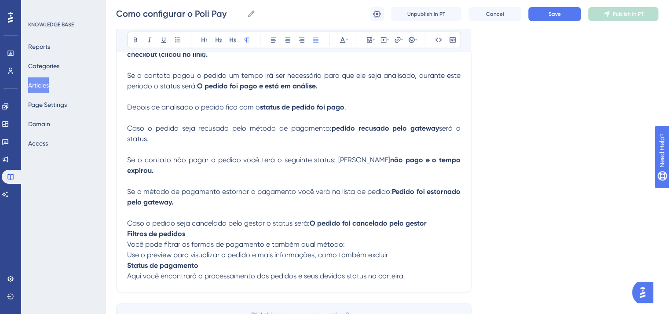
click at [127, 233] on strong "Filtros de pedidos" at bounding box center [156, 233] width 58 height 8
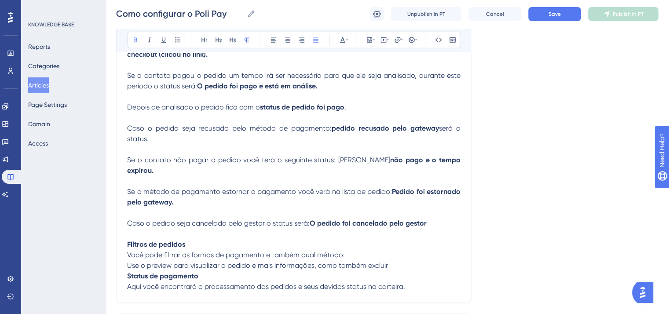
click at [167, 242] on strong "Filtros de pedidos" at bounding box center [156, 244] width 58 height 8
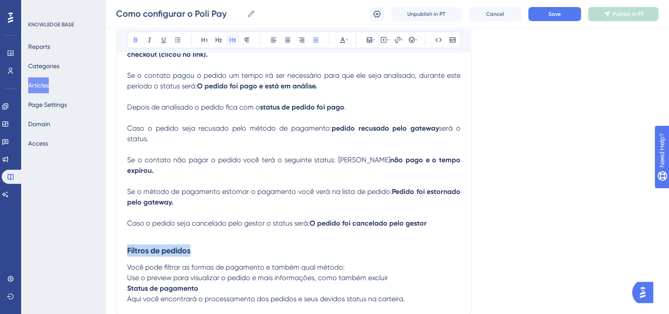
click at [236, 40] on button at bounding box center [232, 40] width 12 height 12
click at [128, 287] on strong "Status de pagamento" at bounding box center [162, 288] width 71 height 8
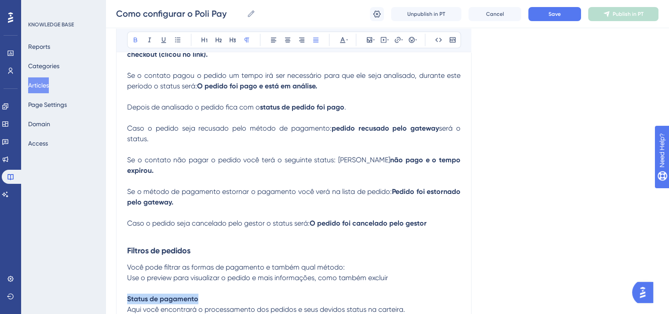
drag, startPoint x: 205, startPoint y: 300, endPoint x: 127, endPoint y: 299, distance: 78.3
click at [127, 299] on p "Status de pagamento" at bounding box center [293, 299] width 333 height 11
click at [234, 38] on icon at bounding box center [232, 39] width 7 height 7
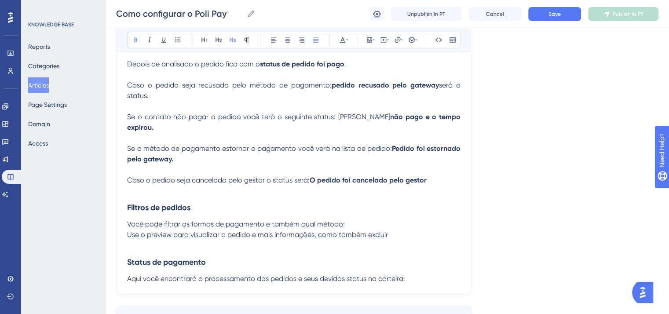
scroll to position [2426, 0]
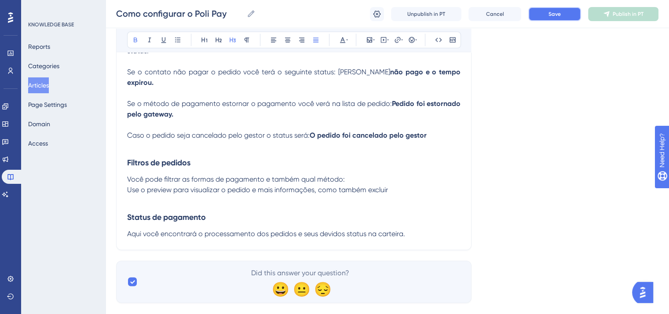
click at [552, 12] on span "Save" at bounding box center [554, 14] width 12 height 7
